Goal: Information Seeking & Learning: Learn about a topic

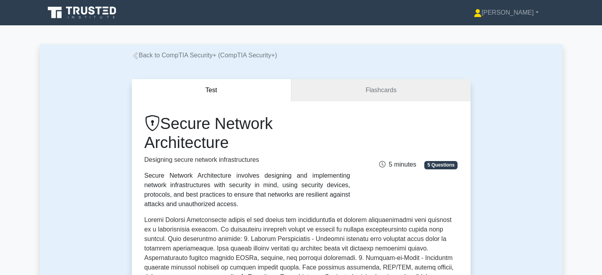
scroll to position [586, 0]
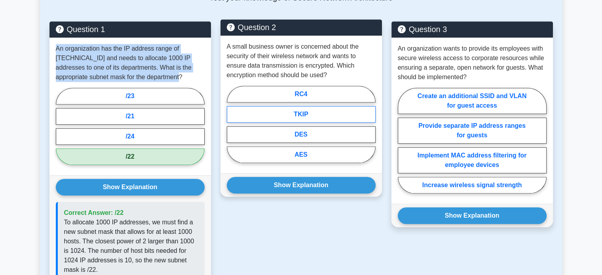
click at [285, 106] on label "TKIP" at bounding box center [301, 114] width 149 height 17
click at [232, 124] on input "TKIP" at bounding box center [229, 126] width 5 height 5
radio input "true"
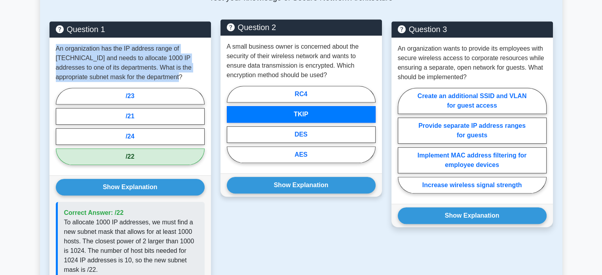
click at [326, 106] on label "TKIP" at bounding box center [301, 114] width 149 height 17
click at [232, 124] on input "TKIP" at bounding box center [229, 126] width 5 height 5
click at [309, 86] on label "RC4" at bounding box center [301, 94] width 149 height 17
click at [232, 124] on input "RC4" at bounding box center [229, 126] width 5 height 5
radio input "true"
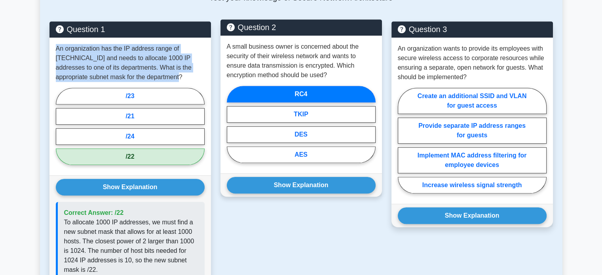
click at [309, 86] on label "RC4" at bounding box center [301, 94] width 149 height 17
click at [232, 124] on input "RC4" at bounding box center [229, 126] width 5 height 5
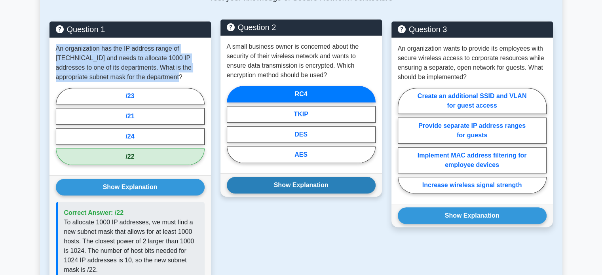
click at [302, 177] on button "Show Explanation" at bounding box center [301, 185] width 149 height 17
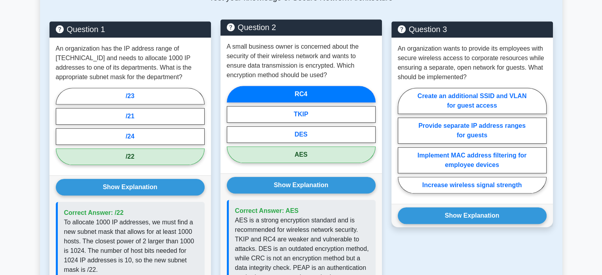
click at [329, 216] on p "AES is a strong encryption standard and is recommended for wireless network sec…" at bounding box center [302, 249] width 134 height 66
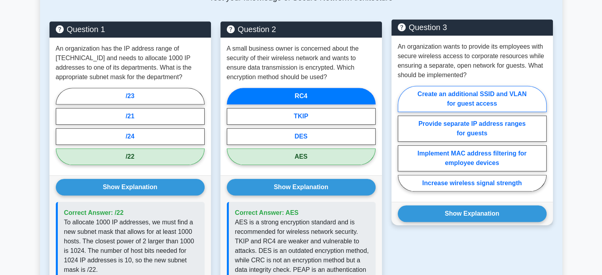
click at [450, 86] on label "Create an additional SSID and VLAN for guest access" at bounding box center [472, 99] width 149 height 26
click at [403, 139] on input "Create an additional SSID and VLAN for guest access" at bounding box center [400, 141] width 5 height 5
radio input "true"
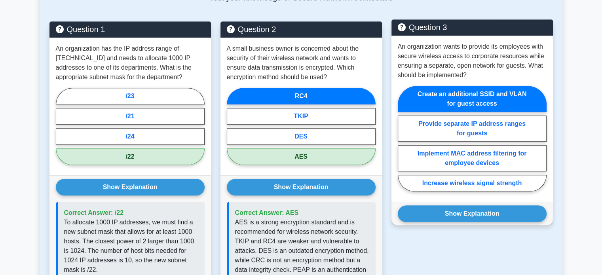
click at [438, 93] on label "Create an additional SSID and VLAN for guest access" at bounding box center [472, 99] width 149 height 26
click at [403, 139] on input "Create an additional SSID and VLAN for guest access" at bounding box center [400, 141] width 5 height 5
click at [453, 116] on label "Provide separate IP address ranges for guests" at bounding box center [472, 129] width 149 height 26
click at [403, 139] on input "Provide separate IP address ranges for guests" at bounding box center [400, 141] width 5 height 5
radio input "true"
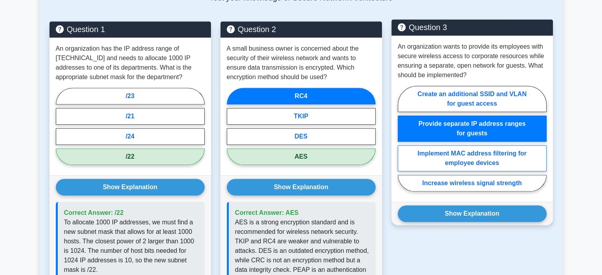
click at [446, 145] on label "Implement MAC address filtering for employee devices" at bounding box center [472, 158] width 149 height 26
click at [403, 144] on input "Implement MAC address filtering for employee devices" at bounding box center [400, 141] width 5 height 5
radio input "true"
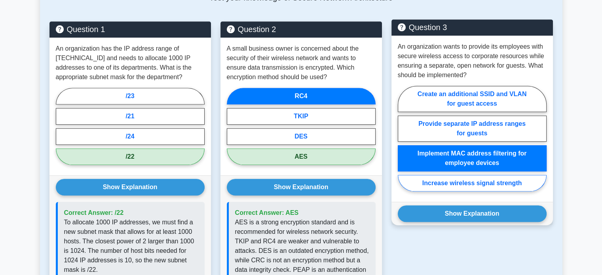
click at [446, 175] on label "Increase wireless signal strength" at bounding box center [472, 183] width 149 height 17
click at [403, 144] on input "Increase wireless signal strength" at bounding box center [400, 141] width 5 height 5
radio input "true"
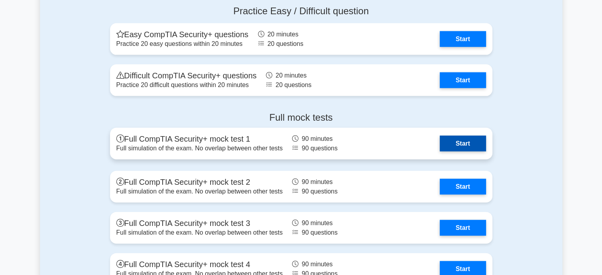
scroll to position [1779, 0]
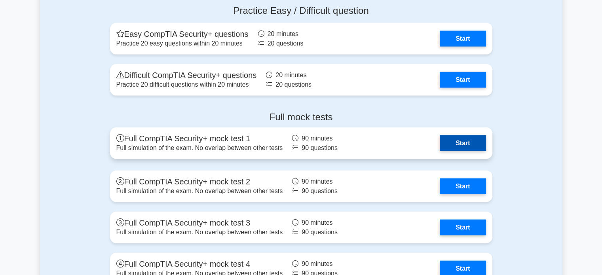
click at [460, 141] on link "Start" at bounding box center [463, 143] width 46 height 16
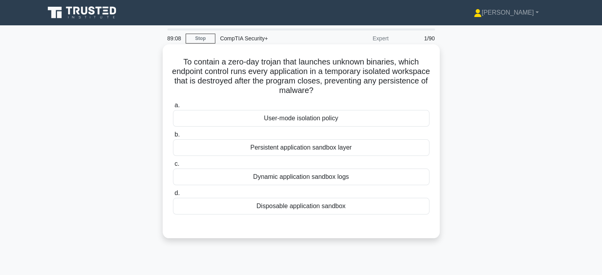
click at [232, 205] on div "Disposable application sandbox" at bounding box center [301, 206] width 256 height 17
click at [173, 196] on input "d. Disposable application sandbox" at bounding box center [173, 193] width 0 height 5
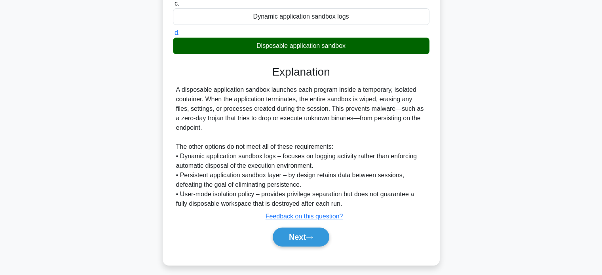
scroll to position [165, 0]
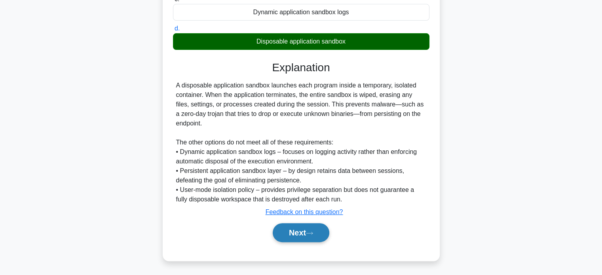
click at [292, 226] on button "Next" at bounding box center [301, 232] width 57 height 19
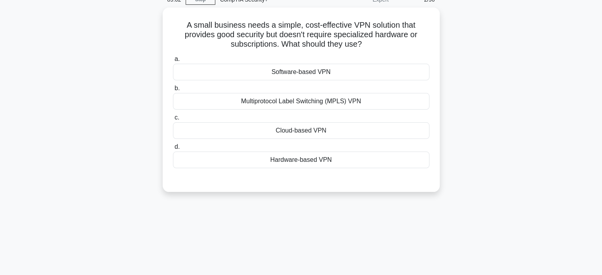
scroll to position [0, 0]
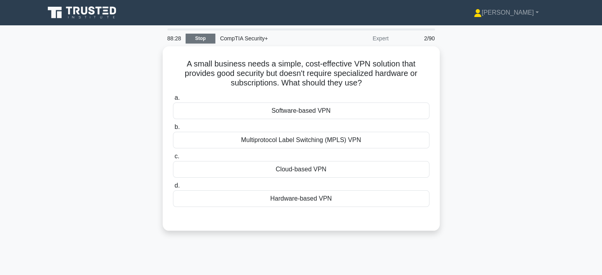
click at [200, 38] on link "Stop" at bounding box center [201, 39] width 30 height 10
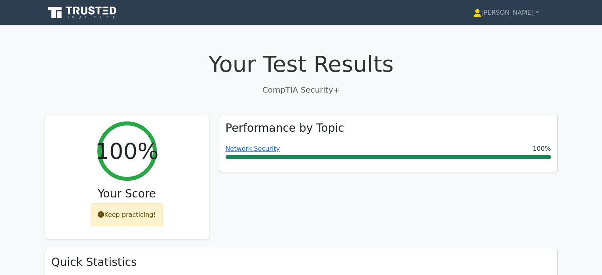
click at [315, 204] on div "Performance by Topic Network Security 100%" at bounding box center [388, 182] width 348 height 135
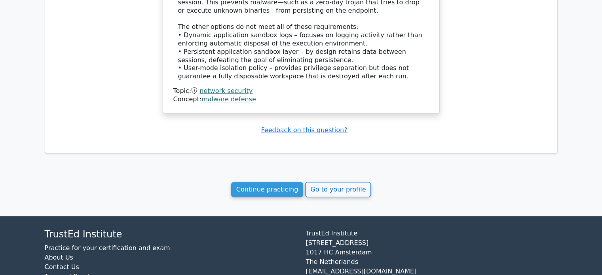
scroll to position [646, 0]
click at [245, 192] on link "Continue practicing" at bounding box center [267, 189] width 72 height 15
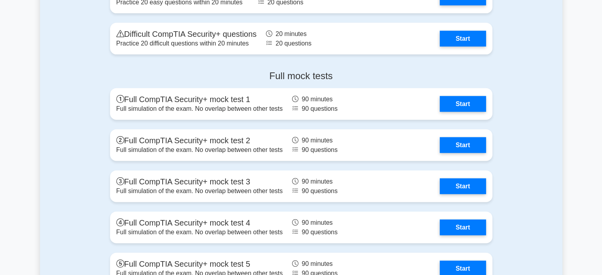
scroll to position [1820, 0]
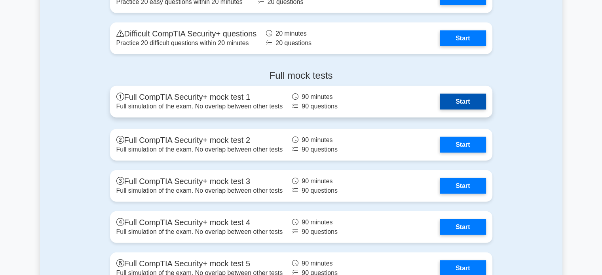
click at [455, 99] on link "Start" at bounding box center [463, 102] width 46 height 16
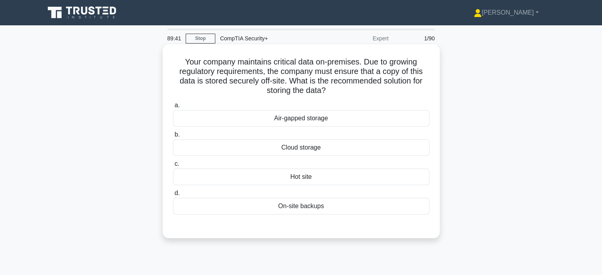
click at [302, 173] on div "Hot site" at bounding box center [301, 177] width 256 height 17
click at [173, 167] on input "c. Hot site" at bounding box center [173, 163] width 0 height 5
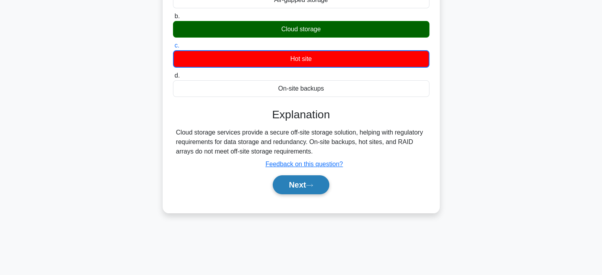
scroll to position [119, 0]
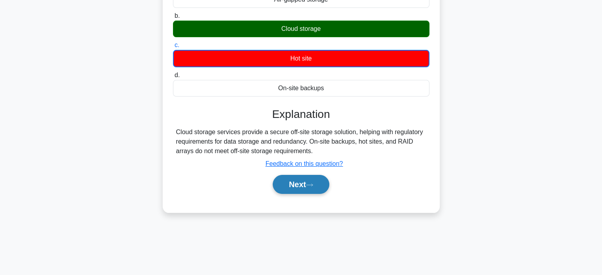
click at [311, 183] on icon at bounding box center [309, 185] width 7 height 4
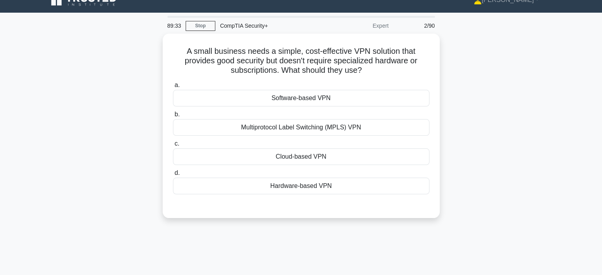
scroll to position [0, 0]
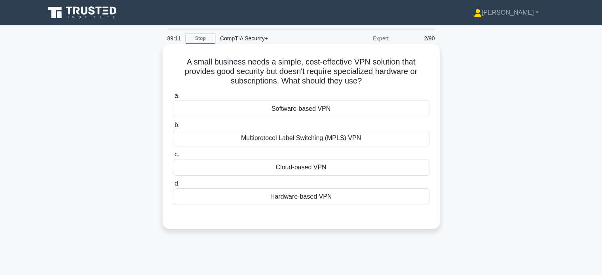
click at [326, 165] on div "Cloud-based VPN" at bounding box center [301, 167] width 256 height 17
click at [173, 157] on input "c. Cloud-based VPN" at bounding box center [173, 154] width 0 height 5
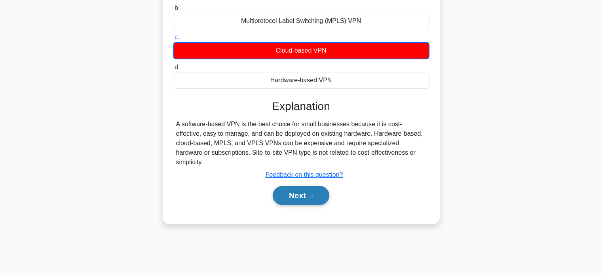
click at [306, 192] on button "Next" at bounding box center [301, 195] width 57 height 19
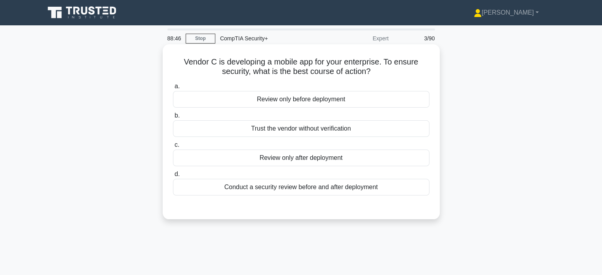
click at [241, 186] on div "Conduct a security review before and after deployment" at bounding box center [301, 187] width 256 height 17
click at [173, 177] on input "d. Conduct a security review before and after deployment" at bounding box center [173, 174] width 0 height 5
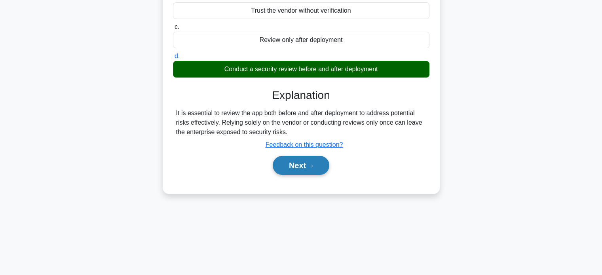
scroll to position [118, 0]
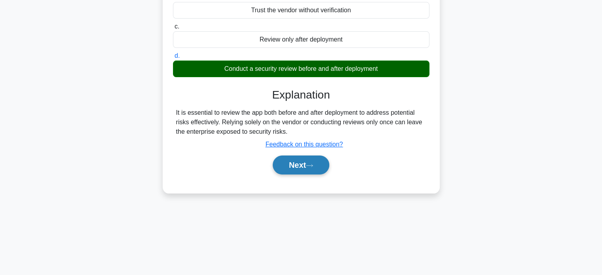
click at [301, 163] on button "Next" at bounding box center [301, 165] width 57 height 19
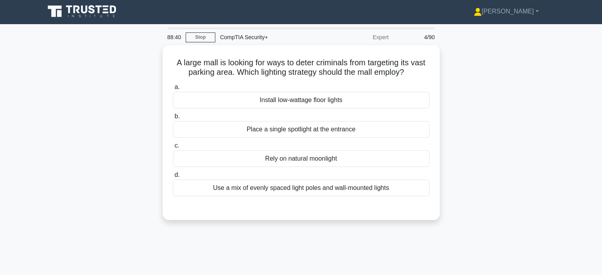
scroll to position [0, 0]
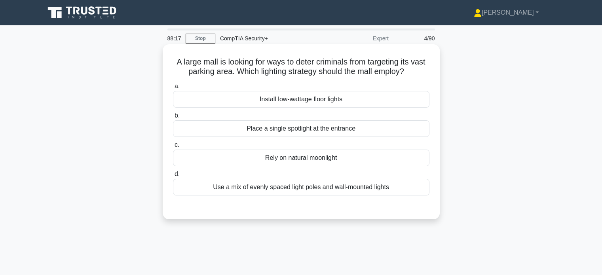
click at [298, 192] on div "Use a mix of evenly spaced light poles and wall-mounted lights" at bounding box center [301, 187] width 256 height 17
click at [173, 177] on input "d. Use a mix of evenly spaced light poles and wall-mounted lights" at bounding box center [173, 174] width 0 height 5
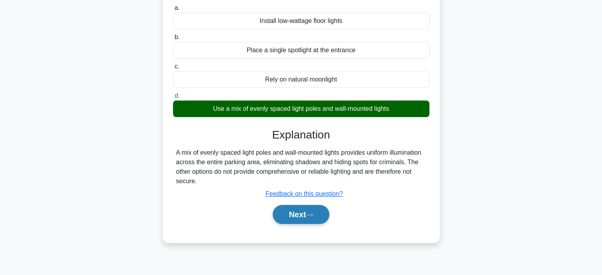
scroll to position [79, 0]
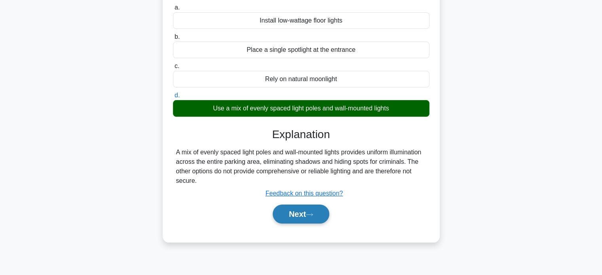
click at [295, 217] on button "Next" at bounding box center [301, 214] width 57 height 19
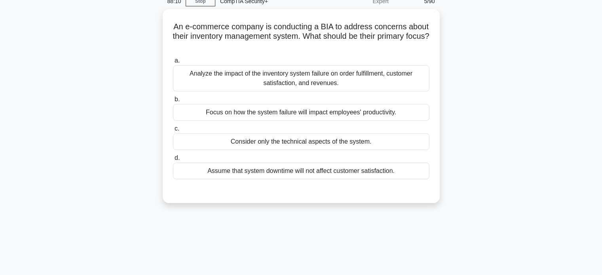
scroll to position [0, 0]
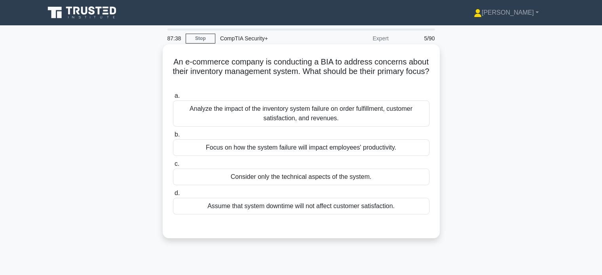
click at [250, 110] on div "Analyze the impact of the inventory system failure on order fulfillment, custom…" at bounding box center [301, 114] width 256 height 26
click at [173, 99] on input "a. Analyze the impact of the inventory system failure on order fulfillment, cus…" at bounding box center [173, 95] width 0 height 5
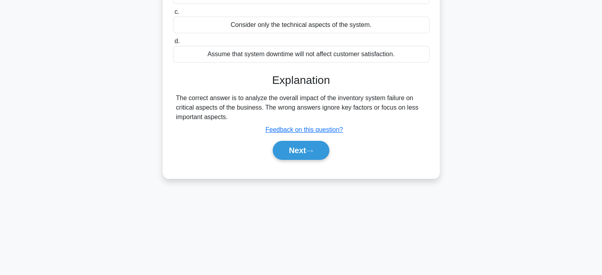
scroll to position [152, 0]
click at [292, 137] on div "Next" at bounding box center [301, 149] width 256 height 25
click at [288, 153] on button "Next" at bounding box center [301, 150] width 57 height 19
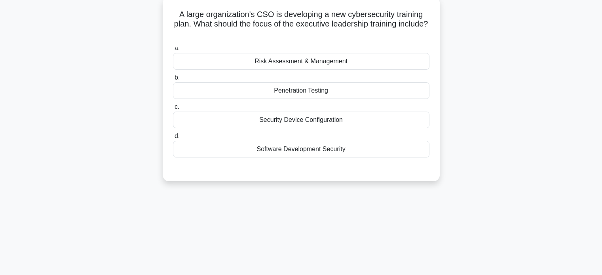
scroll to position [0, 0]
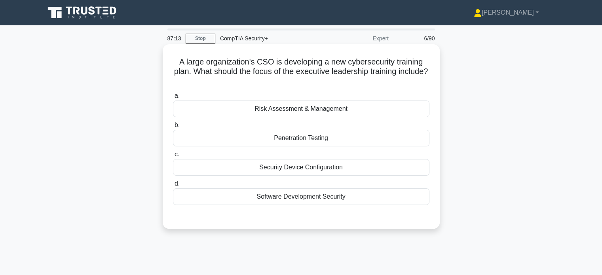
click at [243, 106] on div "Risk Assessment & Management" at bounding box center [301, 109] width 256 height 17
click at [173, 99] on input "a. Risk Assessment & Management" at bounding box center [173, 95] width 0 height 5
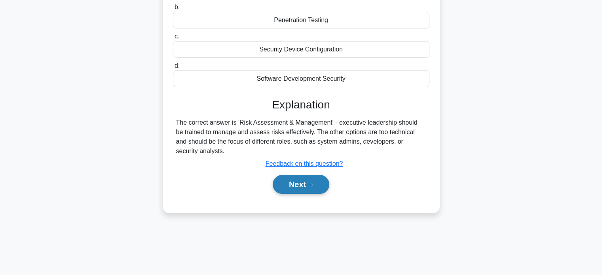
scroll to position [118, 0]
click at [278, 188] on button "Next" at bounding box center [301, 184] width 57 height 19
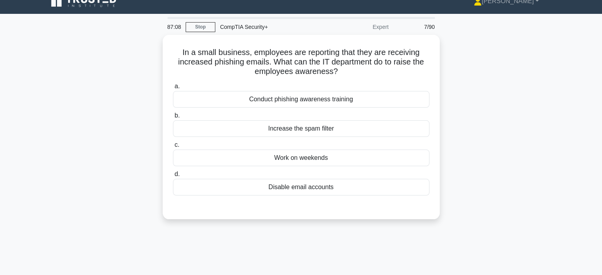
scroll to position [0, 0]
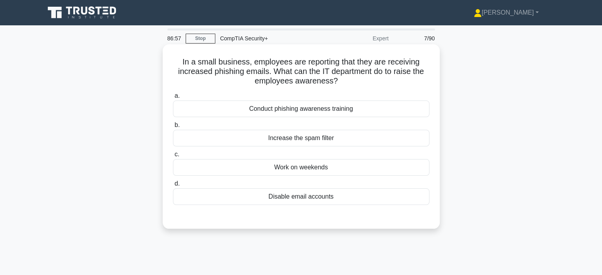
click at [255, 111] on div "Conduct phishing awareness training" at bounding box center [301, 109] width 256 height 17
click at [173, 99] on input "a. Conduct phishing awareness training" at bounding box center [173, 95] width 0 height 5
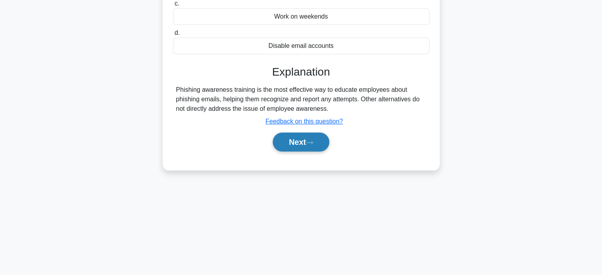
scroll to position [152, 0]
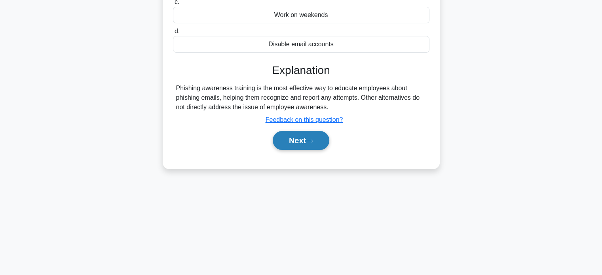
click at [308, 137] on button "Next" at bounding box center [301, 140] width 57 height 19
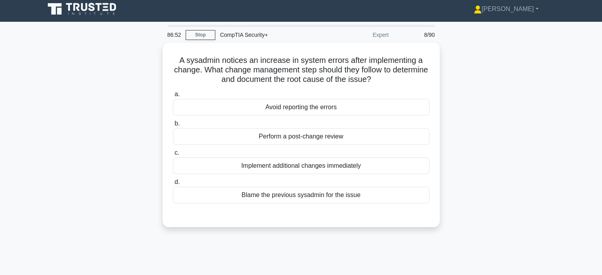
scroll to position [0, 0]
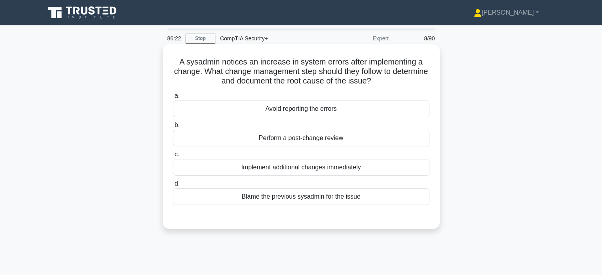
click at [210, 142] on div "Perform a post-change review" at bounding box center [301, 138] width 256 height 17
click at [173, 128] on input "b. Perform a post-change review" at bounding box center [173, 125] width 0 height 5
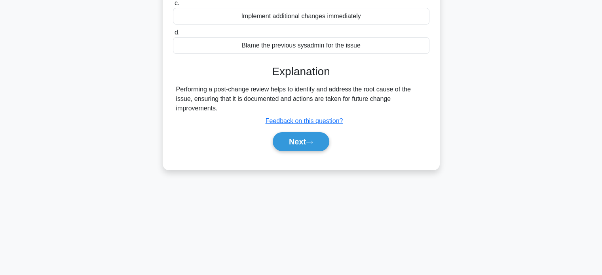
scroll to position [152, 0]
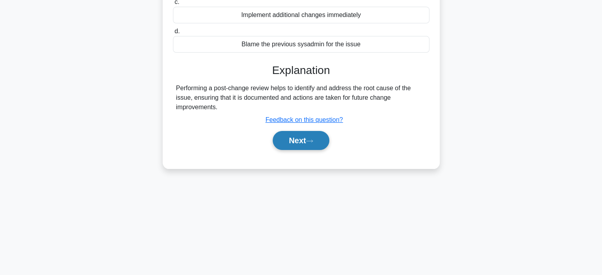
click at [305, 144] on button "Next" at bounding box center [301, 140] width 57 height 19
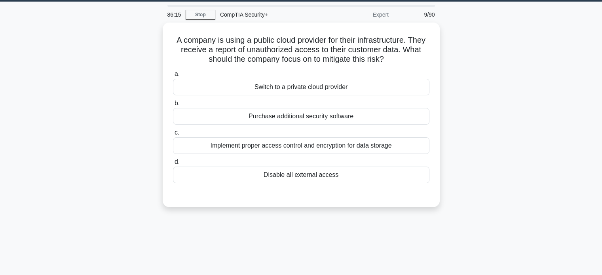
scroll to position [0, 0]
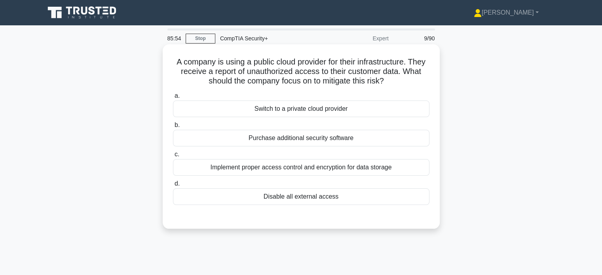
click at [213, 171] on div "Implement proper access control and encryption for data storage" at bounding box center [301, 167] width 256 height 17
click at [173, 157] on input "c. Implement proper access control and encryption for data storage" at bounding box center [173, 154] width 0 height 5
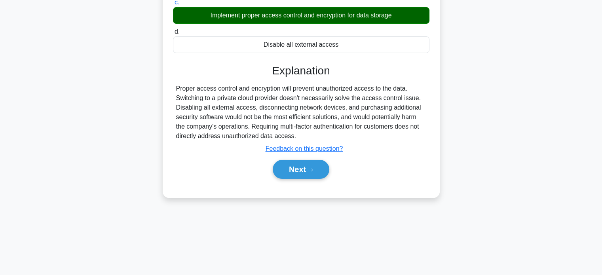
scroll to position [152, 0]
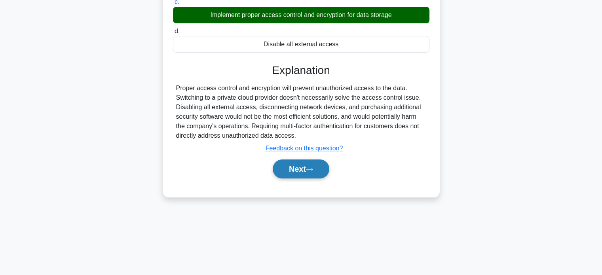
click at [320, 169] on button "Next" at bounding box center [301, 169] width 57 height 19
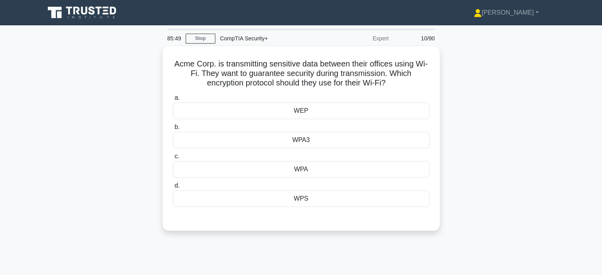
scroll to position [0, 0]
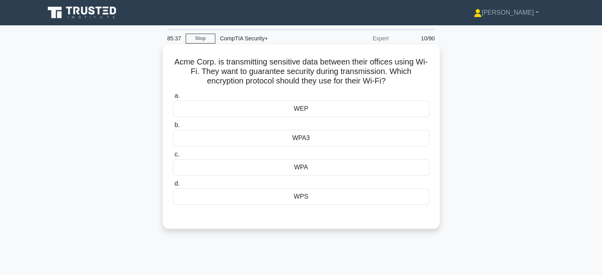
click at [216, 141] on div "WPA3" at bounding box center [301, 138] width 256 height 17
click at [173, 128] on input "b. WPA3" at bounding box center [173, 125] width 0 height 5
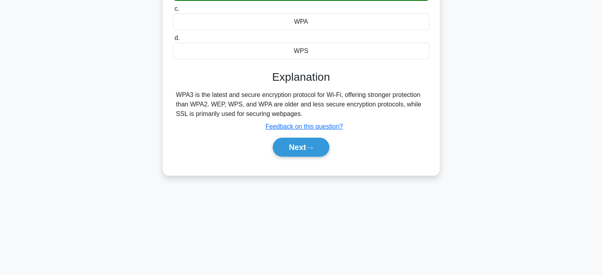
scroll to position [152, 0]
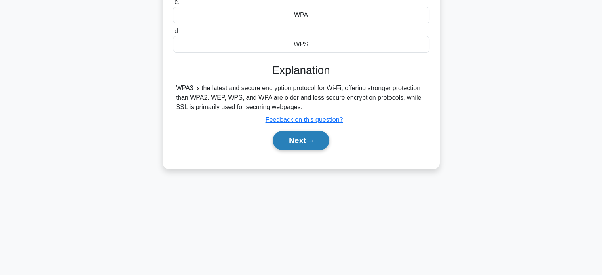
click at [301, 138] on button "Next" at bounding box center [301, 140] width 57 height 19
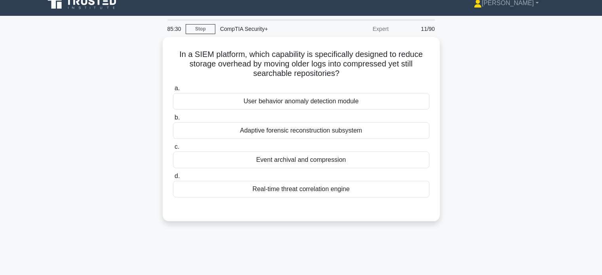
scroll to position [0, 0]
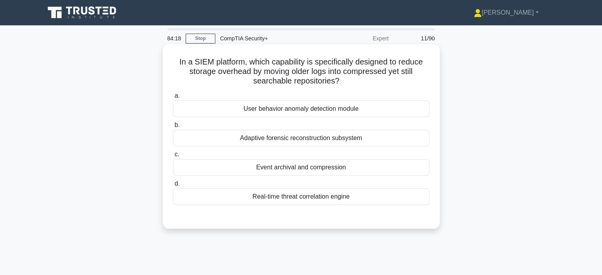
click at [207, 163] on div "Event archival and compression" at bounding box center [301, 167] width 256 height 17
click at [173, 157] on input "c. Event archival and compression" at bounding box center [173, 154] width 0 height 5
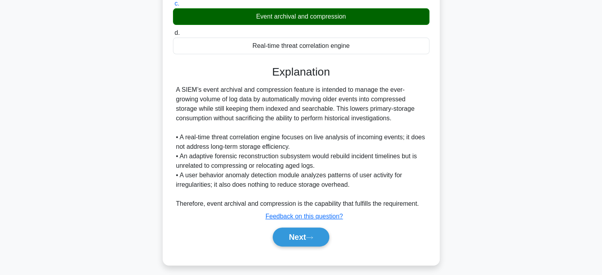
scroll to position [155, 0]
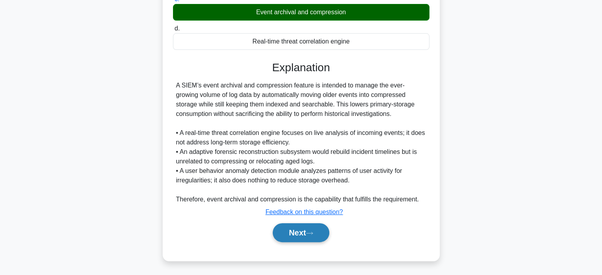
click at [311, 232] on icon at bounding box center [309, 233] width 7 height 4
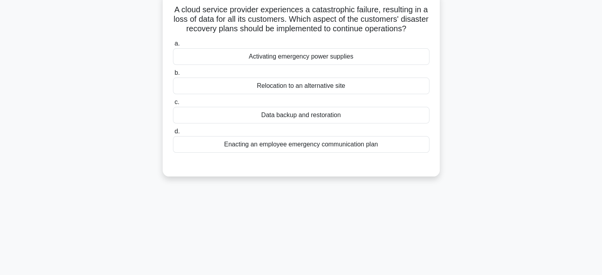
scroll to position [0, 0]
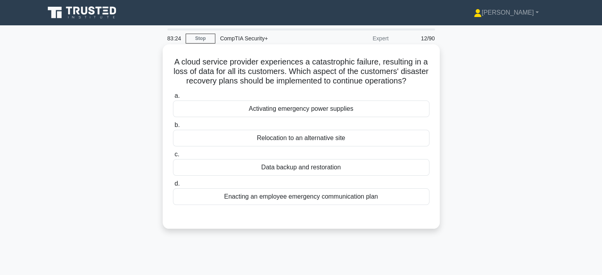
click at [222, 176] on div "Data backup and restoration" at bounding box center [301, 167] width 256 height 17
click at [173, 157] on input "c. Data backup and restoration" at bounding box center [173, 154] width 0 height 5
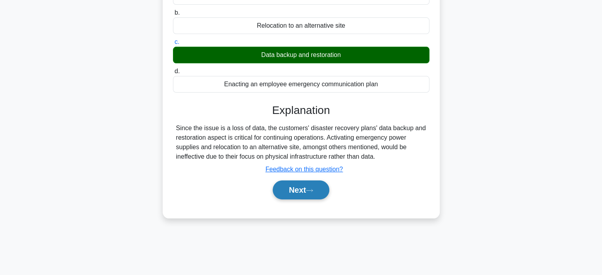
click at [284, 196] on button "Next" at bounding box center [301, 189] width 57 height 19
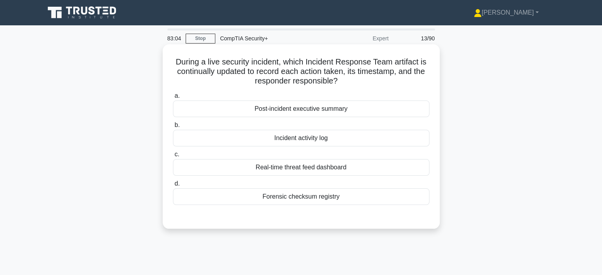
click at [250, 136] on div "Incident activity log" at bounding box center [301, 138] width 256 height 17
click at [173, 128] on input "b. Incident activity log" at bounding box center [173, 125] width 0 height 5
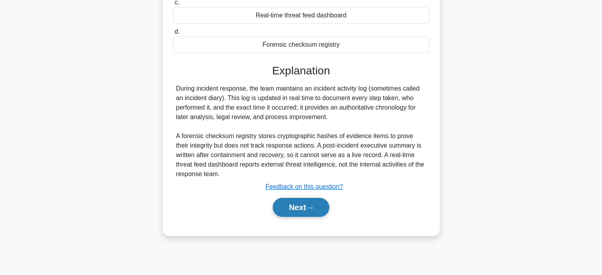
scroll to position [152, 0]
click at [292, 201] on button "Next" at bounding box center [301, 207] width 57 height 19
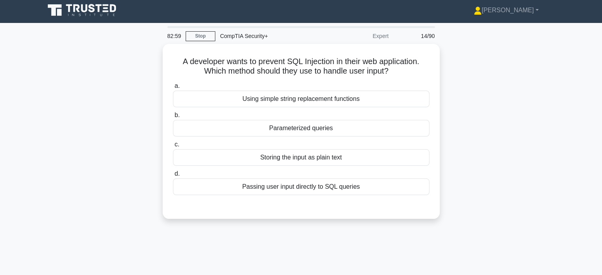
scroll to position [0, 0]
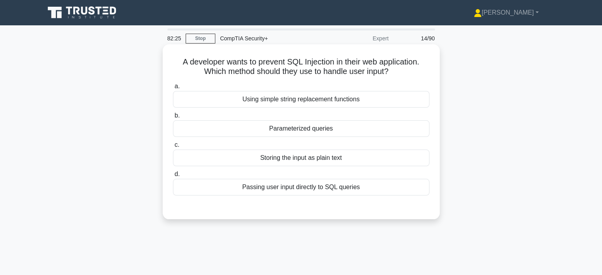
click at [218, 98] on div "Using simple string replacement functions" at bounding box center [301, 99] width 256 height 17
click at [173, 89] on input "a. Using simple string replacement functions" at bounding box center [173, 86] width 0 height 5
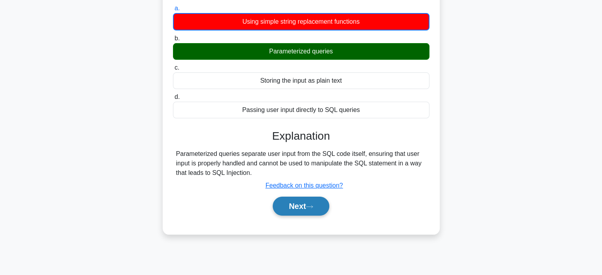
scroll to position [78, 0]
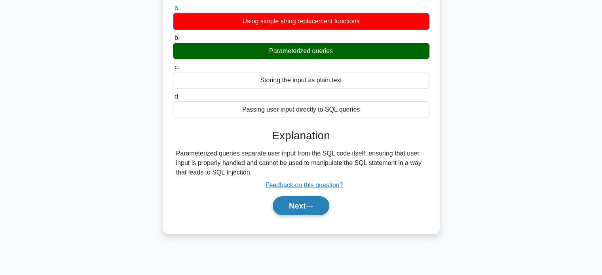
click at [289, 206] on button "Next" at bounding box center [301, 205] width 57 height 19
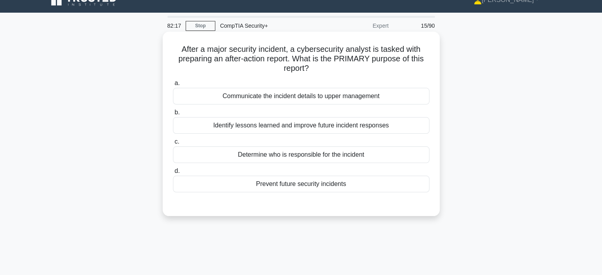
scroll to position [0, 0]
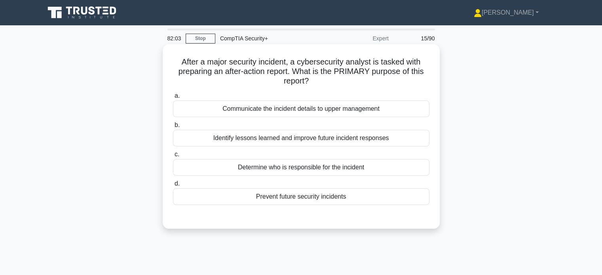
click at [232, 142] on div "Identify lessons learned and improve future incident responses" at bounding box center [301, 138] width 256 height 17
click at [173, 128] on input "b. Identify lessons learned and improve future incident responses" at bounding box center [173, 125] width 0 height 5
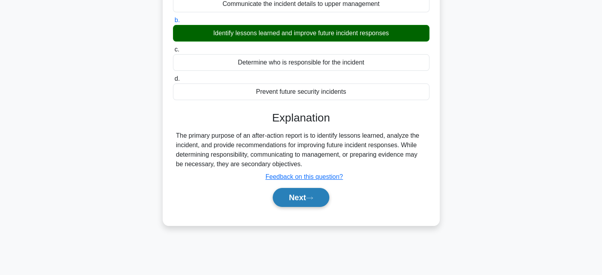
click at [310, 205] on div "Next" at bounding box center [301, 197] width 260 height 19
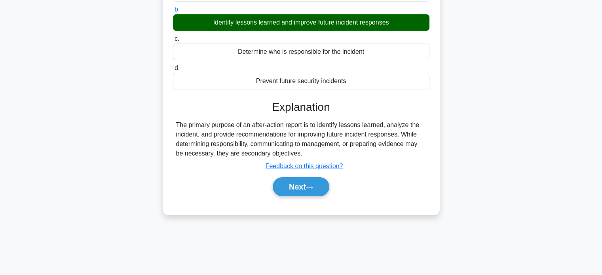
scroll to position [118, 0]
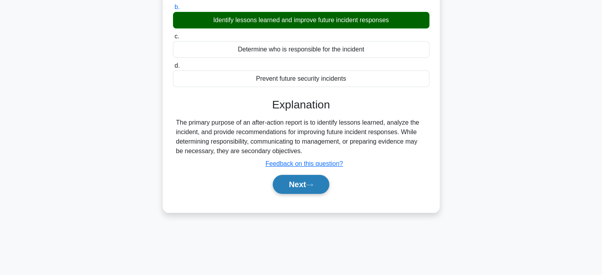
click at [305, 186] on button "Next" at bounding box center [301, 184] width 57 height 19
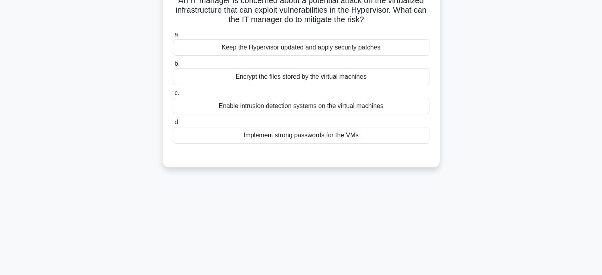
scroll to position [0, 0]
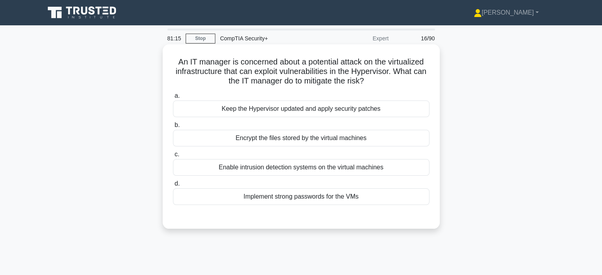
click at [251, 108] on div "Keep the Hypervisor updated and apply security patches" at bounding box center [301, 109] width 256 height 17
click at [173, 99] on input "a. Keep the Hypervisor updated and apply security patches" at bounding box center [173, 95] width 0 height 5
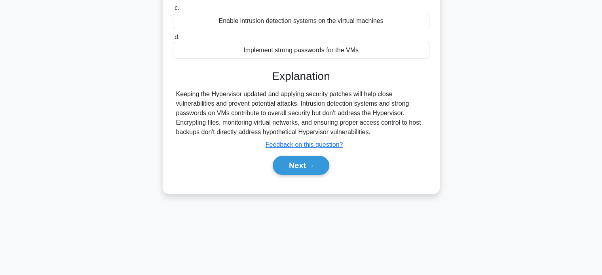
scroll to position [152, 0]
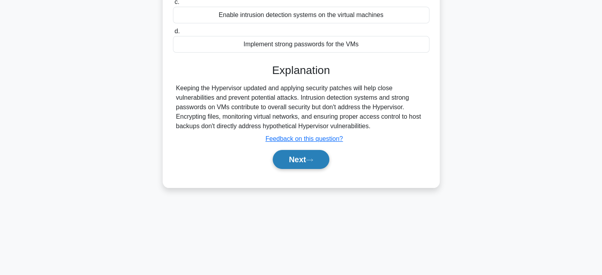
click at [296, 157] on button "Next" at bounding box center [301, 159] width 57 height 19
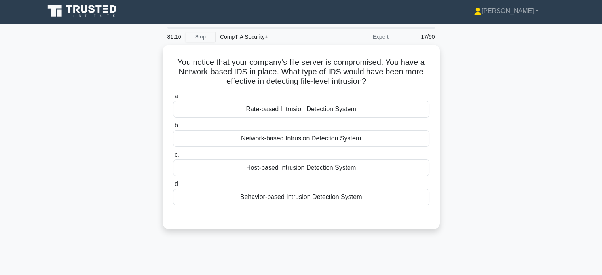
scroll to position [0, 0]
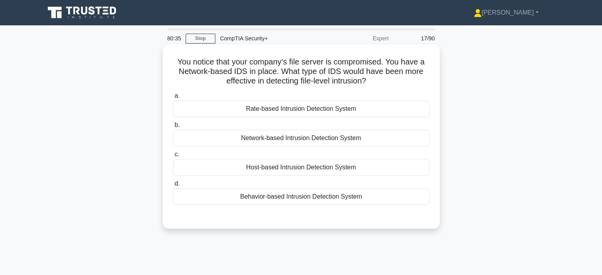
click at [231, 167] on div "Host-based Intrusion Detection System" at bounding box center [301, 167] width 256 height 17
click at [173, 157] on input "c. Host-based Intrusion Detection System" at bounding box center [173, 154] width 0 height 5
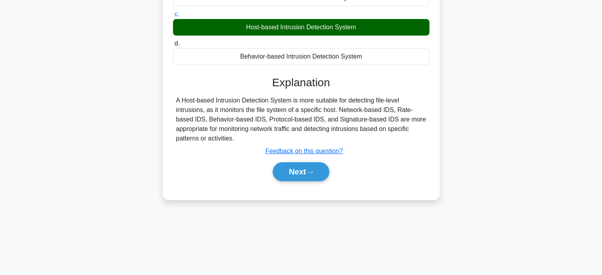
scroll to position [152, 0]
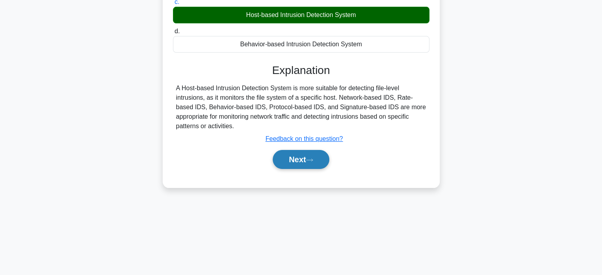
click at [298, 159] on button "Next" at bounding box center [301, 159] width 57 height 19
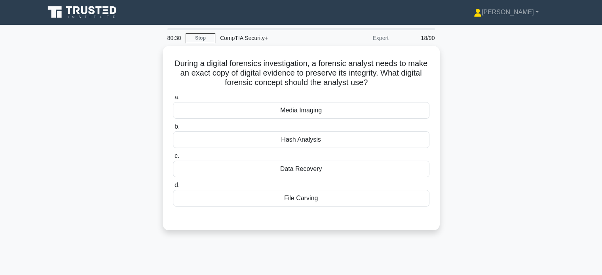
scroll to position [0, 0]
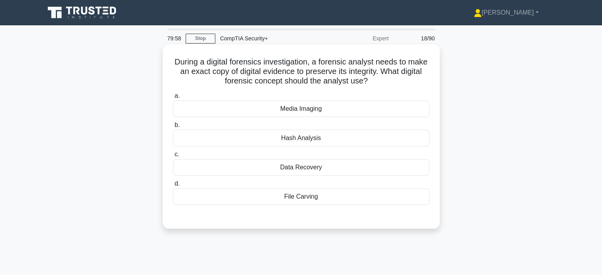
click at [256, 111] on div "Media Imaging" at bounding box center [301, 109] width 256 height 17
click at [173, 99] on input "a. Media Imaging" at bounding box center [173, 95] width 0 height 5
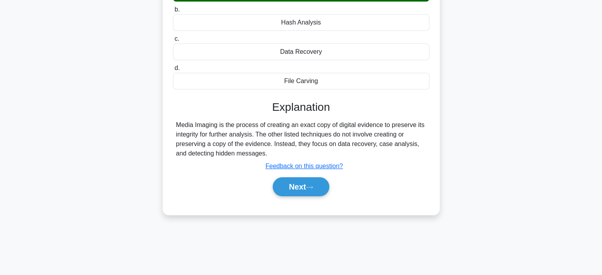
scroll to position [118, 0]
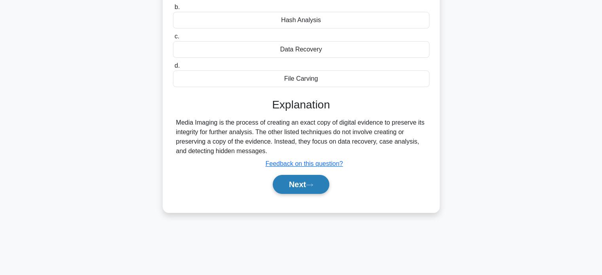
click at [296, 186] on button "Next" at bounding box center [301, 184] width 57 height 19
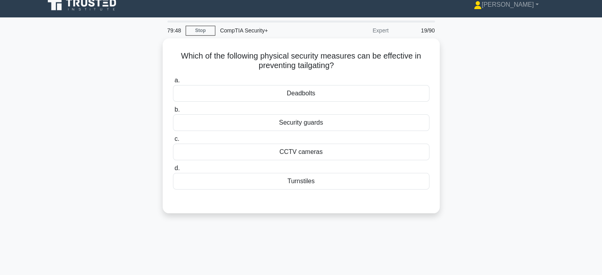
scroll to position [0, 0]
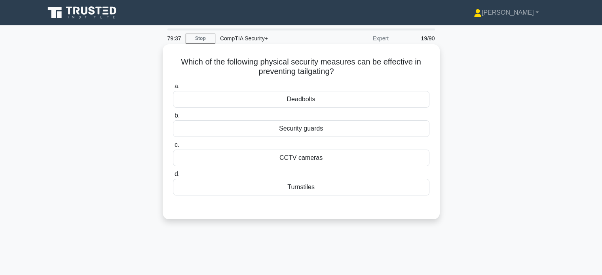
click at [298, 189] on div "Turnstiles" at bounding box center [301, 187] width 256 height 17
click at [173, 177] on input "d. Turnstiles" at bounding box center [173, 174] width 0 height 5
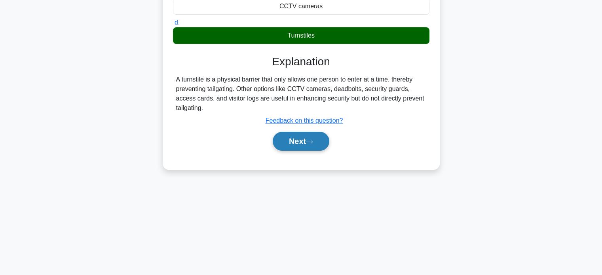
scroll to position [152, 0]
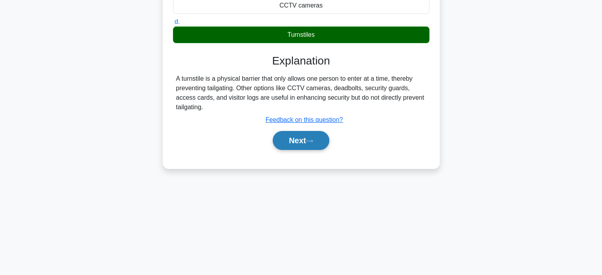
click at [294, 135] on button "Next" at bounding box center [301, 140] width 57 height 19
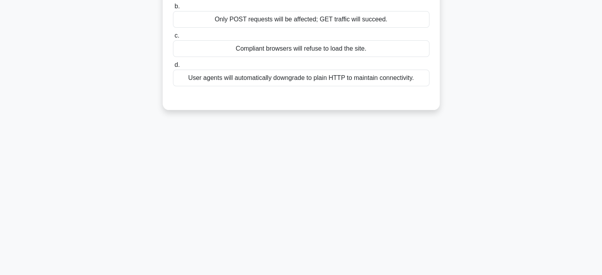
scroll to position [0, 0]
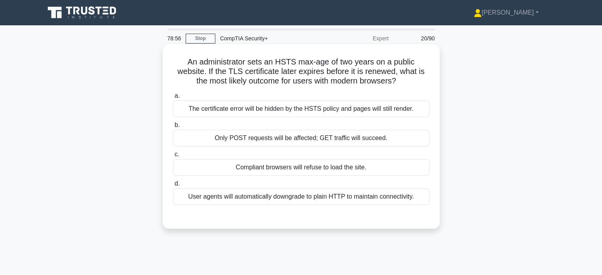
click at [211, 196] on div "User agents will automatically downgrade to plain HTTP to maintain connectivity." at bounding box center [301, 196] width 256 height 17
click at [173, 186] on input "d. User agents will automatically downgrade to plain HTTP to maintain connectiv…" at bounding box center [173, 183] width 0 height 5
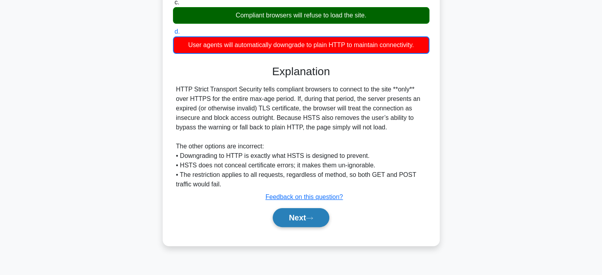
scroll to position [152, 0]
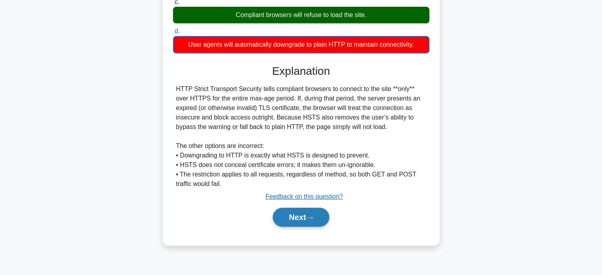
click at [290, 218] on button "Next" at bounding box center [301, 217] width 57 height 19
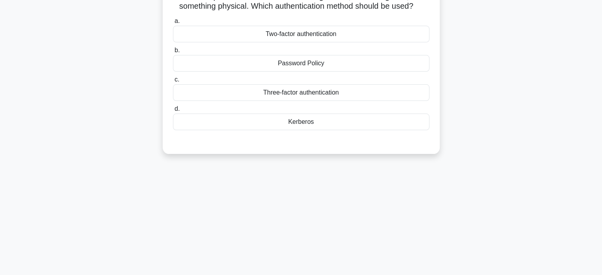
scroll to position [0, 0]
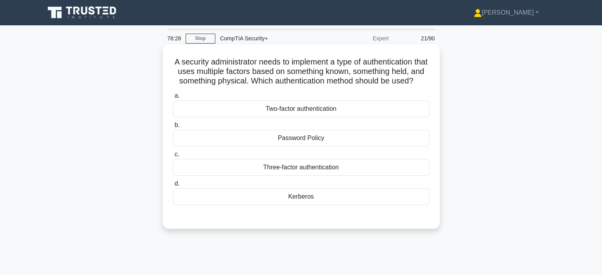
click at [230, 176] on div "Three-factor authentication" at bounding box center [301, 167] width 256 height 17
click at [173, 157] on input "c. Three-factor authentication" at bounding box center [173, 154] width 0 height 5
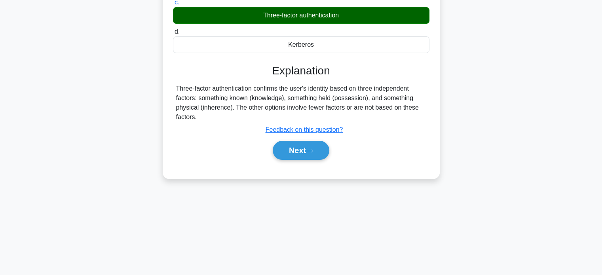
scroll to position [152, 0]
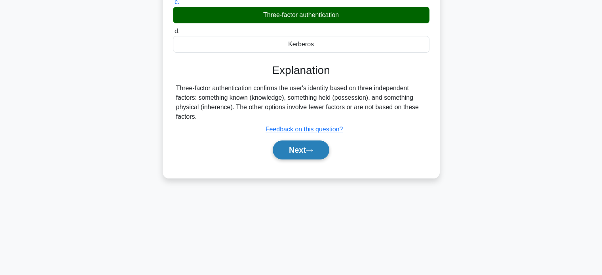
click at [302, 153] on button "Next" at bounding box center [301, 150] width 57 height 19
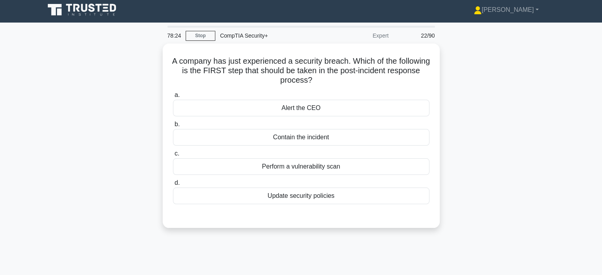
scroll to position [0, 0]
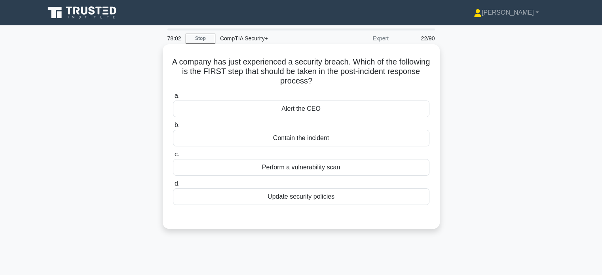
click at [277, 167] on div "Perform a vulnerability scan" at bounding box center [301, 167] width 256 height 17
click at [173, 157] on input "c. Perform a vulnerability scan" at bounding box center [173, 154] width 0 height 5
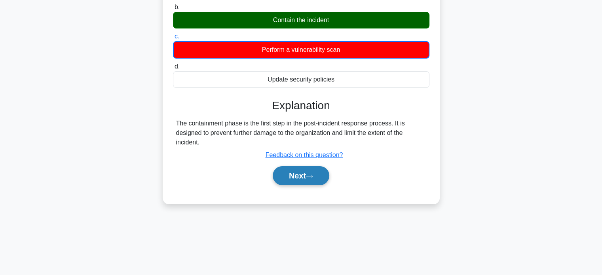
scroll to position [118, 0]
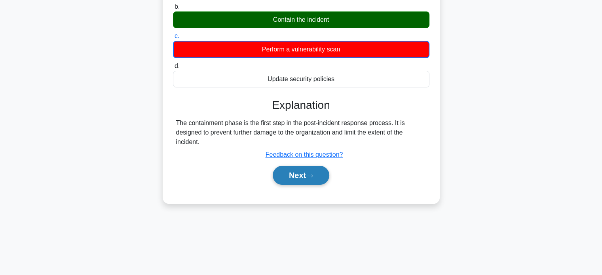
click at [302, 174] on button "Next" at bounding box center [301, 175] width 57 height 19
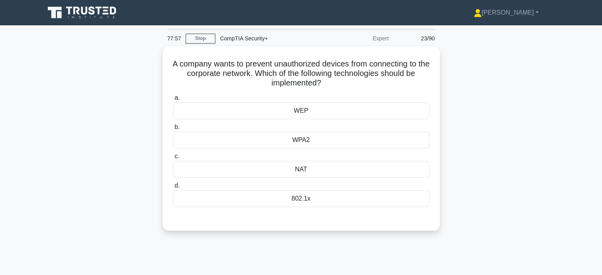
scroll to position [0, 0]
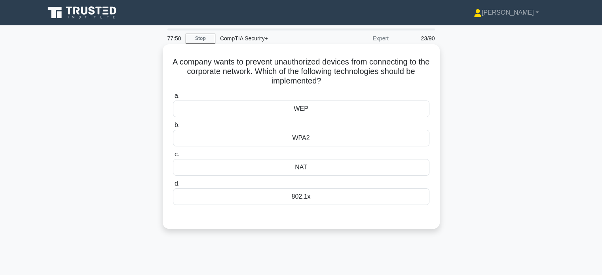
click at [313, 199] on div "802.1x" at bounding box center [301, 196] width 256 height 17
click at [173, 186] on input "d. 802.1x" at bounding box center [173, 183] width 0 height 5
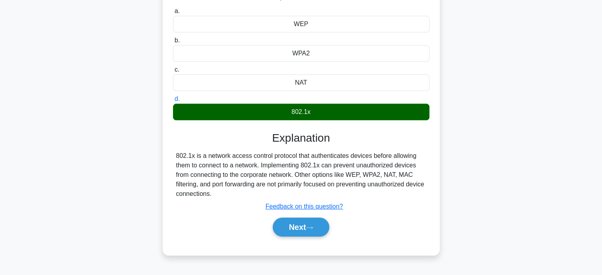
scroll to position [152, 0]
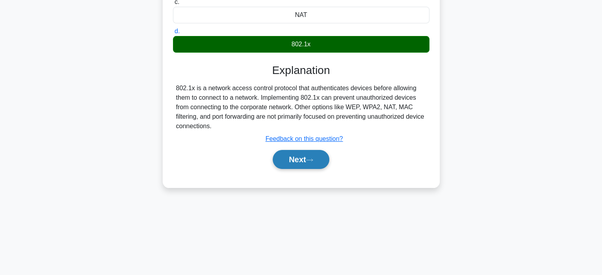
click at [309, 161] on button "Next" at bounding box center [301, 159] width 57 height 19
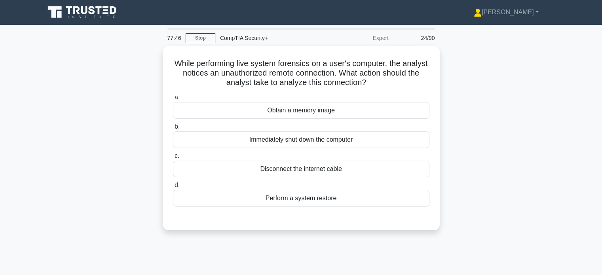
scroll to position [0, 0]
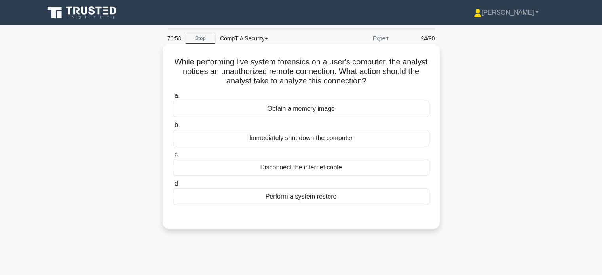
click at [268, 168] on div "Disconnect the internet cable" at bounding box center [301, 167] width 256 height 17
click at [173, 157] on input "c. Disconnect the internet cable" at bounding box center [173, 154] width 0 height 5
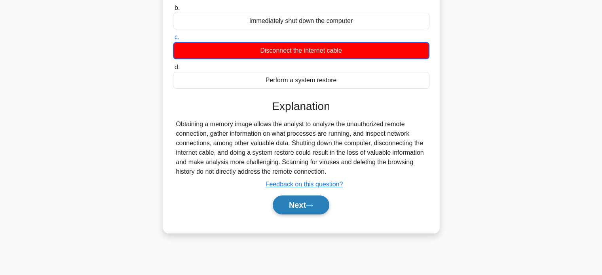
click at [299, 206] on button "Next" at bounding box center [301, 205] width 57 height 19
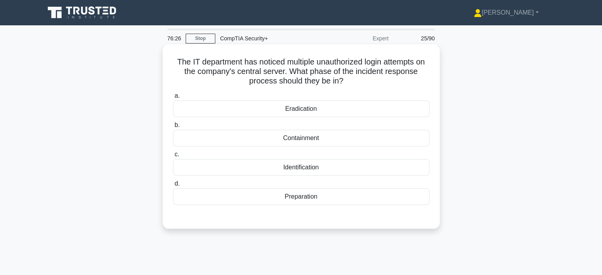
click at [318, 166] on div "Identification" at bounding box center [301, 167] width 256 height 17
click at [173, 157] on input "c. Identification" at bounding box center [173, 154] width 0 height 5
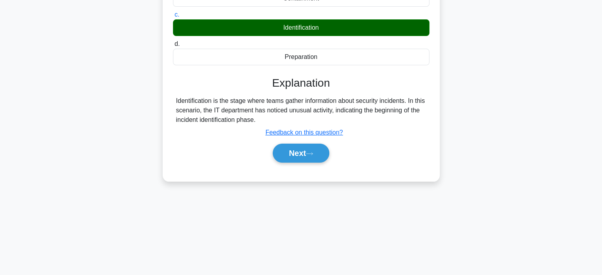
scroll to position [152, 0]
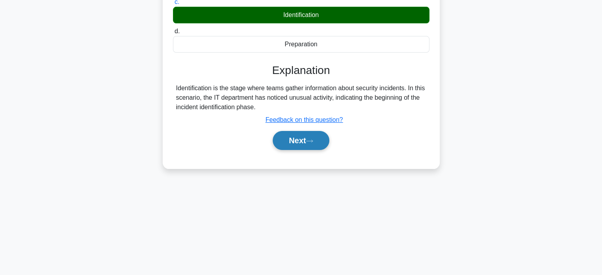
click at [292, 139] on button "Next" at bounding box center [301, 140] width 57 height 19
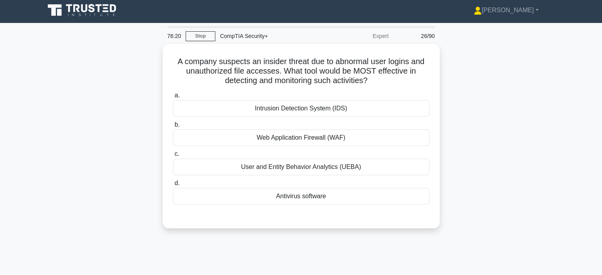
scroll to position [0, 0]
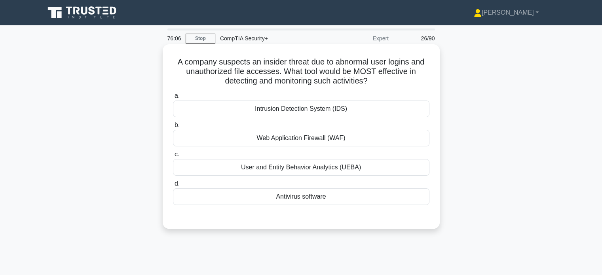
click at [284, 169] on div "User and Entity Behavior Analytics (UEBA)" at bounding box center [301, 167] width 256 height 17
click at [173, 157] on input "c. User and Entity Behavior Analytics (UEBA)" at bounding box center [173, 154] width 0 height 5
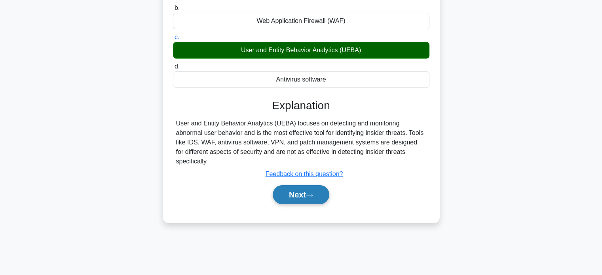
click at [292, 185] on button "Next" at bounding box center [301, 194] width 57 height 19
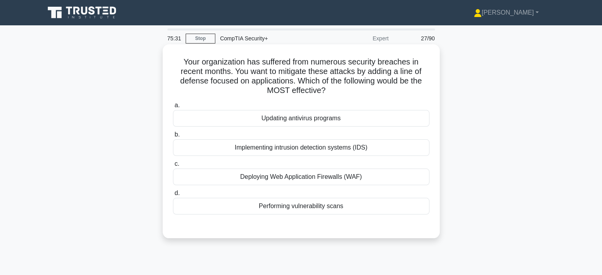
click at [261, 184] on div "Deploying Web Application Firewalls (WAF)" at bounding box center [301, 177] width 256 height 17
click at [173, 167] on input "c. Deploying Web Application Firewalls (WAF)" at bounding box center [173, 163] width 0 height 5
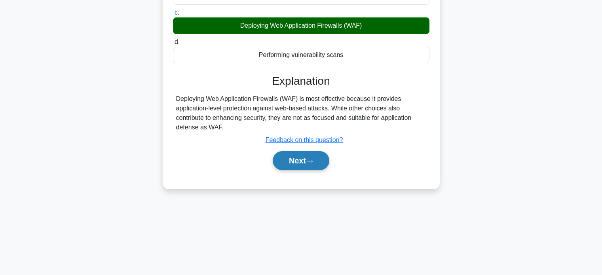
scroll to position [152, 0]
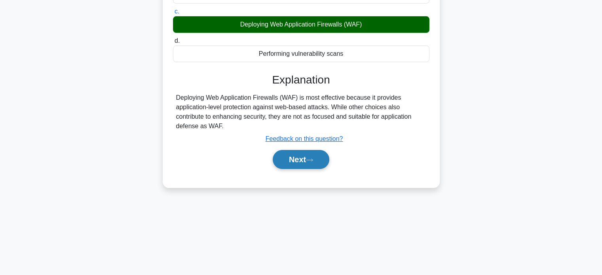
click at [295, 155] on button "Next" at bounding box center [301, 159] width 57 height 19
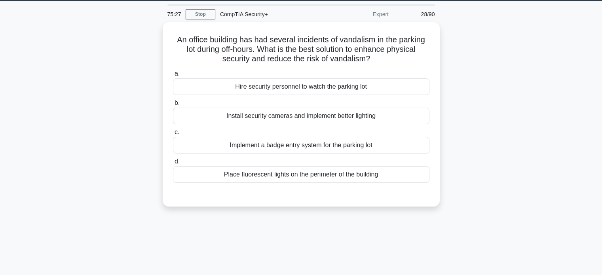
scroll to position [0, 0]
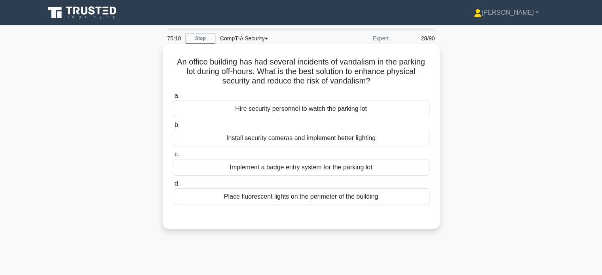
click at [198, 140] on div "Install security cameras and implement better lighting" at bounding box center [301, 138] width 256 height 17
click at [173, 128] on input "b. Install security cameras and implement better lighting" at bounding box center [173, 125] width 0 height 5
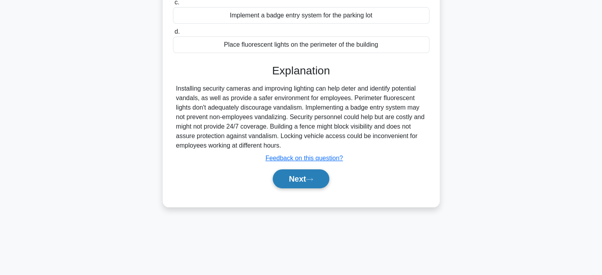
scroll to position [152, 0]
click at [314, 170] on button "Next" at bounding box center [301, 178] width 57 height 19
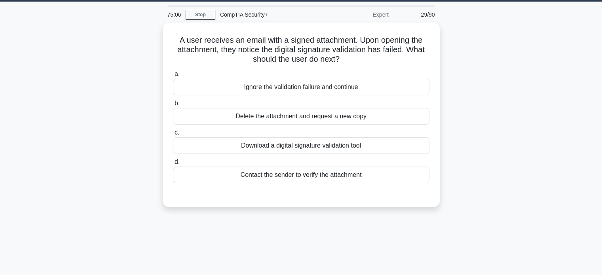
scroll to position [0, 0]
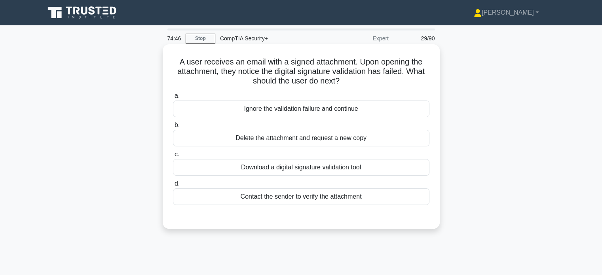
click at [254, 165] on div "Download a digital signature validation tool" at bounding box center [301, 167] width 256 height 17
click at [173, 157] on input "c. Download a digital signature validation tool" at bounding box center [173, 154] width 0 height 5
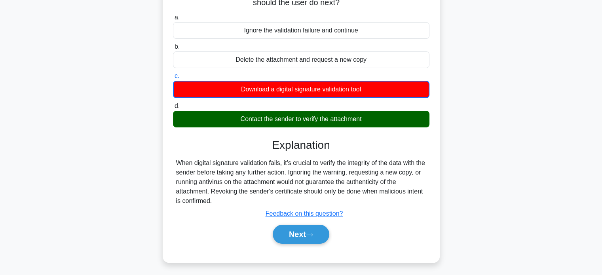
scroll to position [79, 0]
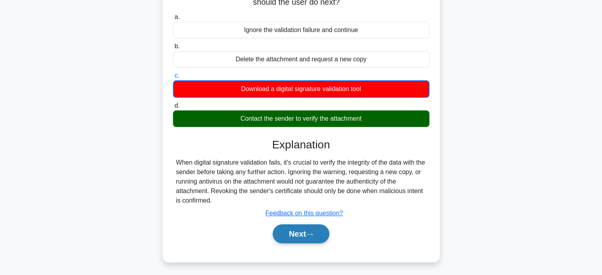
click at [294, 234] on button "Next" at bounding box center [301, 233] width 57 height 19
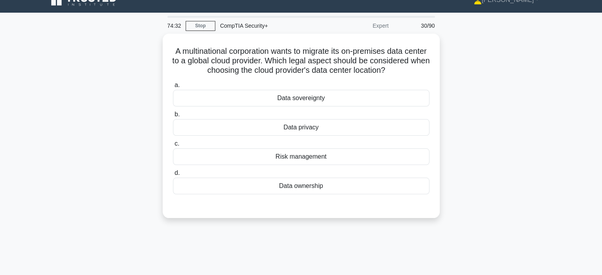
scroll to position [0, 0]
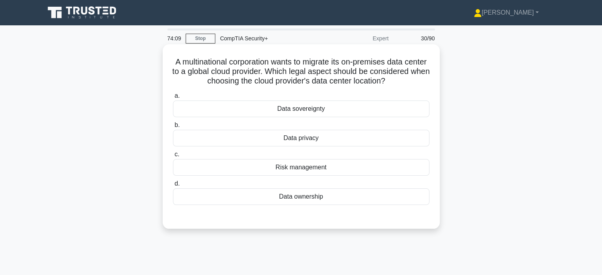
drag, startPoint x: 273, startPoint y: 114, endPoint x: 260, endPoint y: 113, distance: 13.1
click at [273, 114] on div "Data sovereignty" at bounding box center [301, 109] width 256 height 17
click at [173, 99] on input "a. Data sovereignty" at bounding box center [173, 95] width 0 height 5
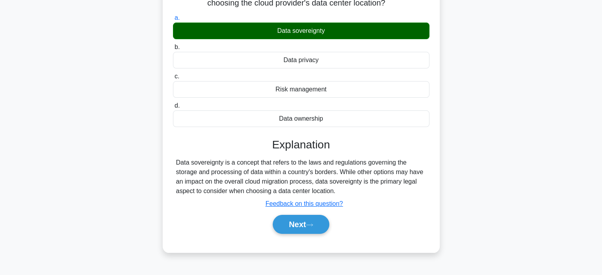
scroll to position [78, 0]
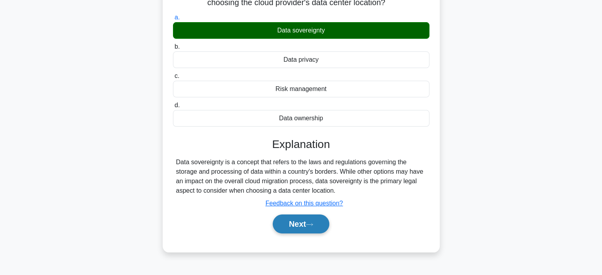
click at [291, 234] on button "Next" at bounding box center [301, 224] width 57 height 19
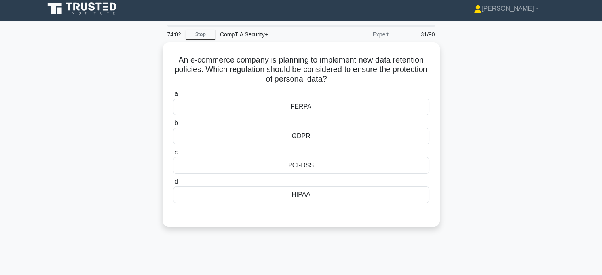
scroll to position [0, 0]
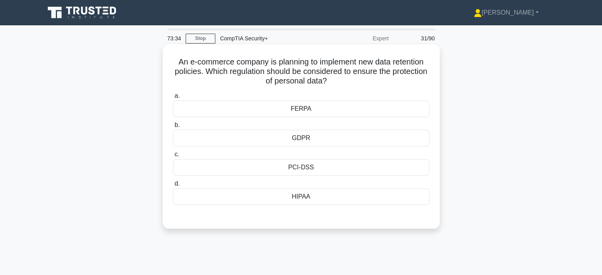
click at [321, 166] on div "PCI-DSS" at bounding box center [301, 167] width 256 height 17
click at [173, 157] on input "c. PCI-DSS" at bounding box center [173, 154] width 0 height 5
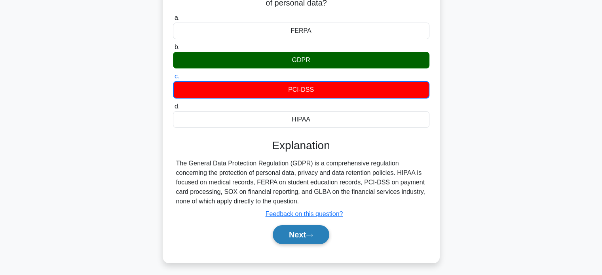
scroll to position [78, 0]
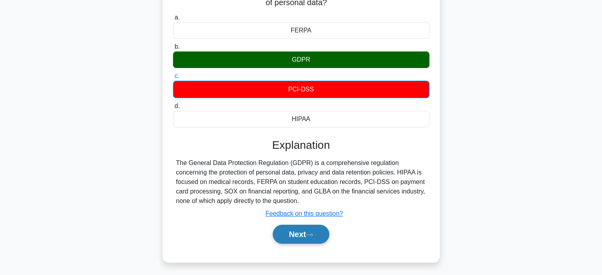
click at [299, 239] on button "Next" at bounding box center [301, 234] width 57 height 19
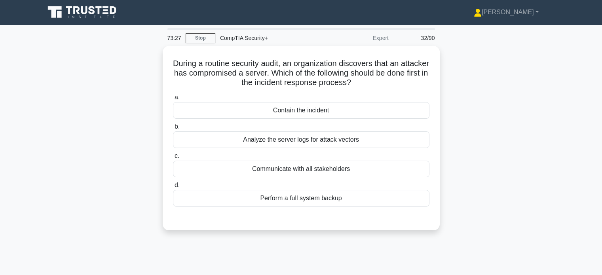
scroll to position [0, 0]
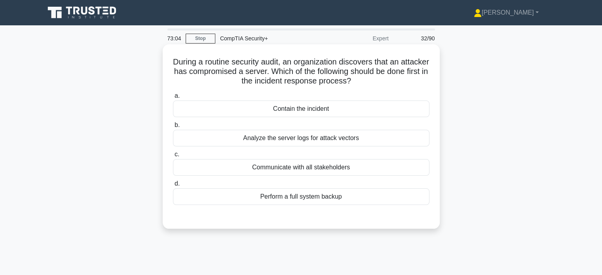
click at [302, 108] on div "Contain the incident" at bounding box center [301, 109] width 256 height 17
click at [173, 99] on input "a. Contain the incident" at bounding box center [173, 95] width 0 height 5
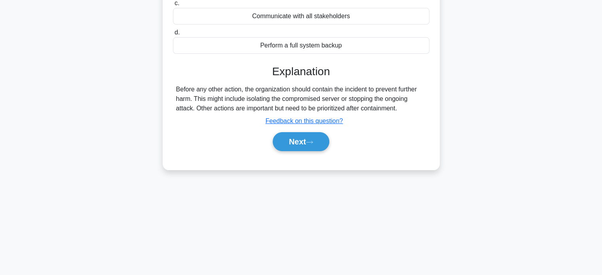
scroll to position [152, 0]
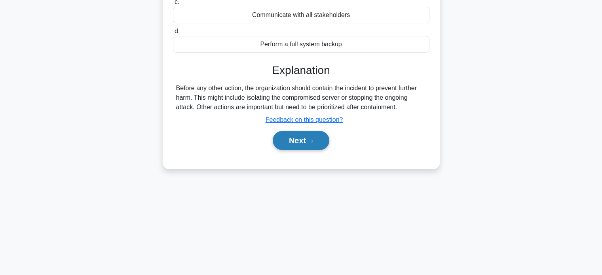
click at [304, 136] on button "Next" at bounding box center [301, 140] width 57 height 19
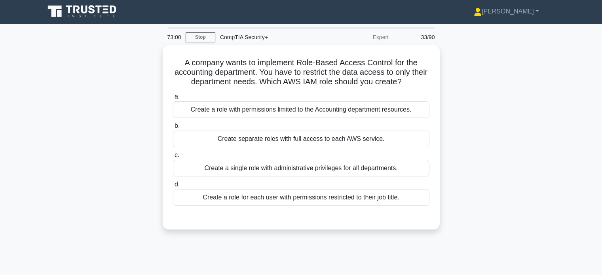
scroll to position [0, 0]
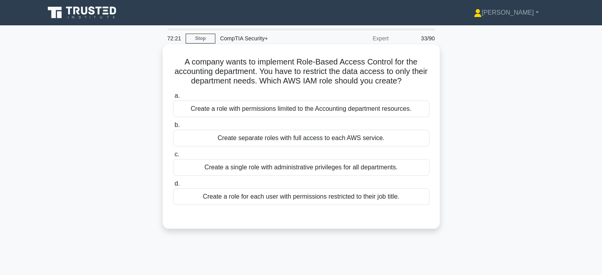
click at [223, 111] on div "Create a role with permissions limited to the Accounting department resources." at bounding box center [301, 109] width 256 height 17
click at [173, 99] on input "a. Create a role with permissions limited to the Accounting department resource…" at bounding box center [173, 95] width 0 height 5
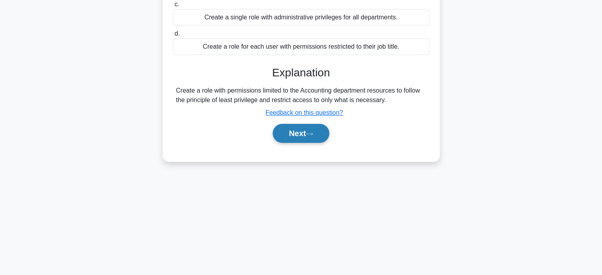
scroll to position [152, 0]
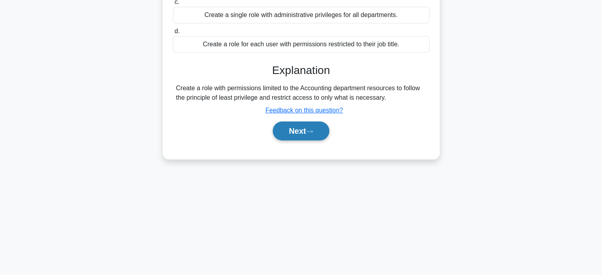
click at [281, 126] on button "Next" at bounding box center [301, 131] width 57 height 19
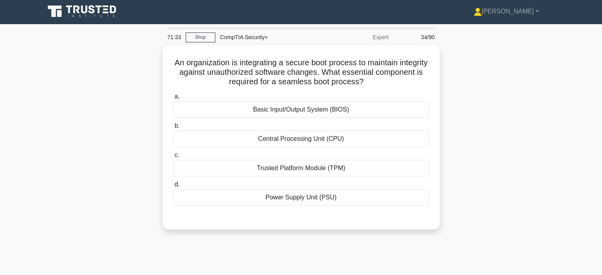
scroll to position [0, 0]
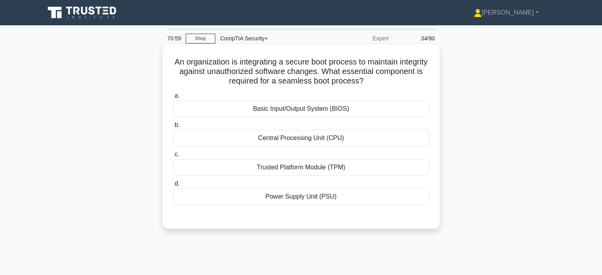
click at [242, 111] on div "Basic Input/Output System (BIOS)" at bounding box center [301, 109] width 256 height 17
click at [173, 99] on input "a. Basic Input/Output System (BIOS)" at bounding box center [173, 95] width 0 height 5
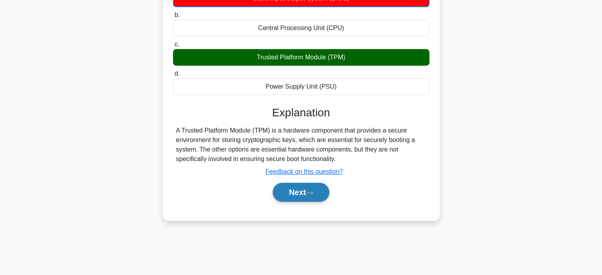
click at [287, 193] on button "Next" at bounding box center [301, 192] width 57 height 19
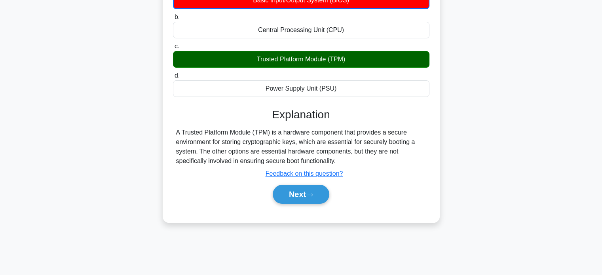
scroll to position [111, 0]
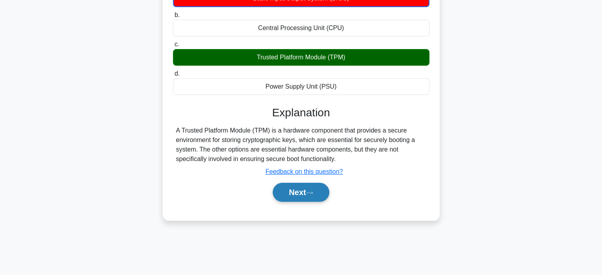
click at [302, 191] on button "Next" at bounding box center [301, 192] width 57 height 19
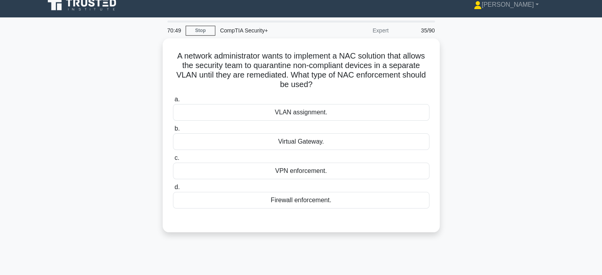
scroll to position [0, 0]
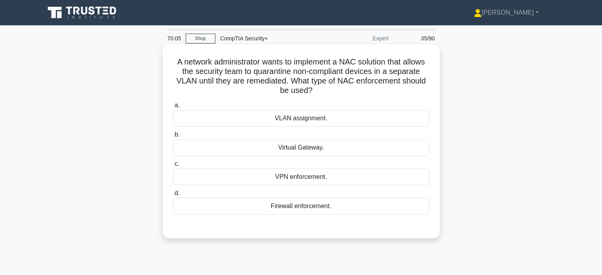
click at [260, 120] on div "VLAN assignment." at bounding box center [301, 118] width 256 height 17
click at [173, 108] on input "a. VLAN assignment." at bounding box center [173, 105] width 0 height 5
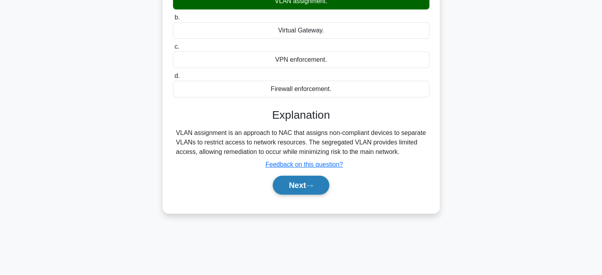
scroll to position [117, 0]
click at [310, 185] on icon at bounding box center [309, 185] width 6 height 2
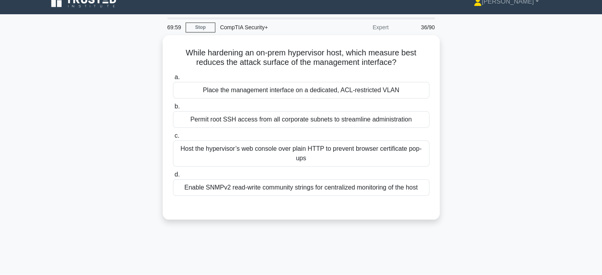
scroll to position [0, 0]
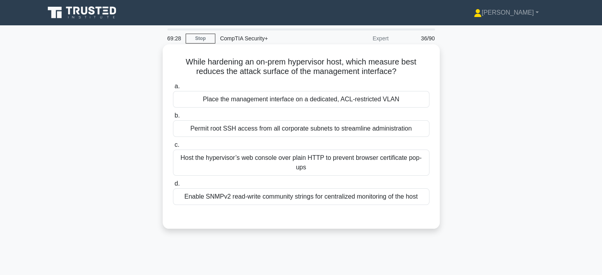
click at [286, 99] on div "Place the management interface on a dedicated, ACL-restricted VLAN" at bounding box center [301, 99] width 256 height 17
click at [173, 89] on input "a. Place the management interface on a dedicated, ACL-restricted VLAN" at bounding box center [173, 86] width 0 height 5
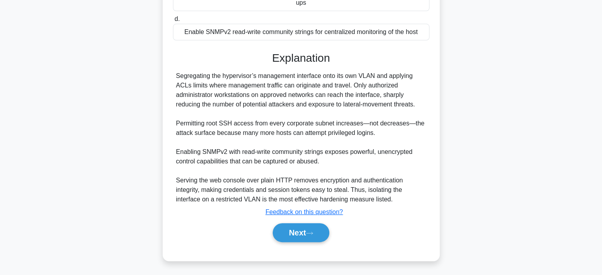
scroll to position [165, 0]
drag, startPoint x: 288, startPoint y: 233, endPoint x: 278, endPoint y: 234, distance: 9.9
click at [288, 233] on button "Next" at bounding box center [301, 232] width 57 height 19
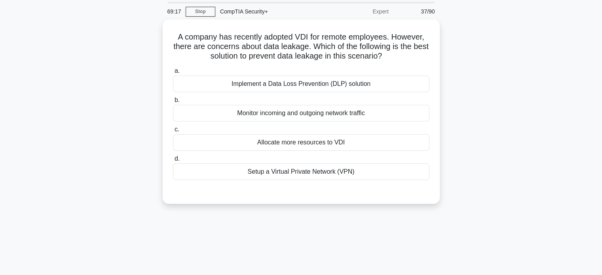
scroll to position [0, 0]
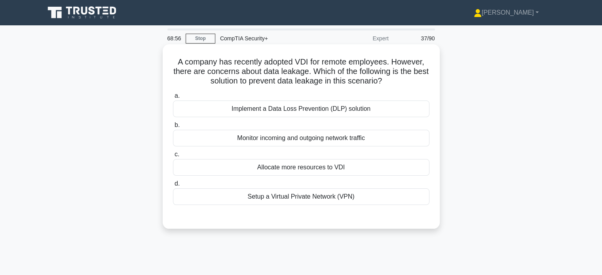
click at [287, 109] on div "Implement a Data Loss Prevention (DLP) solution" at bounding box center [301, 109] width 256 height 17
click at [173, 99] on input "a. Implement a Data Loss Prevention (DLP) solution" at bounding box center [173, 95] width 0 height 5
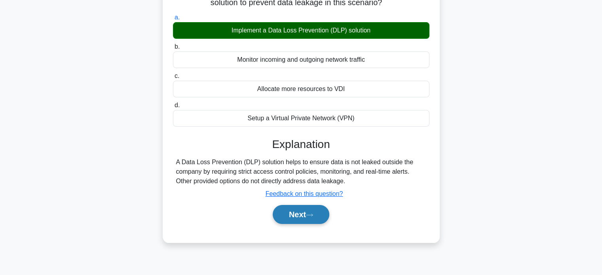
scroll to position [79, 0]
click at [298, 216] on button "Next" at bounding box center [301, 214] width 57 height 19
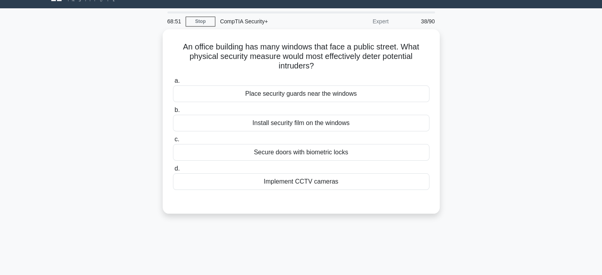
scroll to position [0, 0]
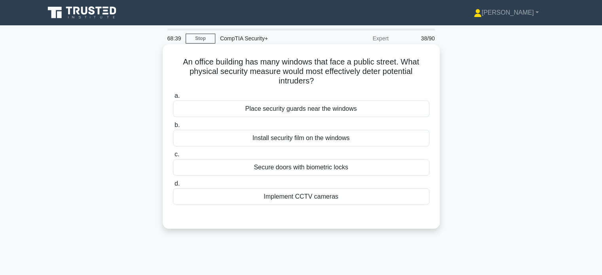
click at [230, 140] on div "Install security film on the windows" at bounding box center [301, 138] width 256 height 17
click at [173, 128] on input "b. Install security film on the windows" at bounding box center [173, 125] width 0 height 5
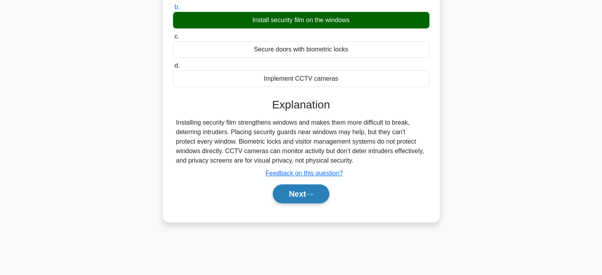
click at [297, 193] on button "Next" at bounding box center [301, 193] width 57 height 19
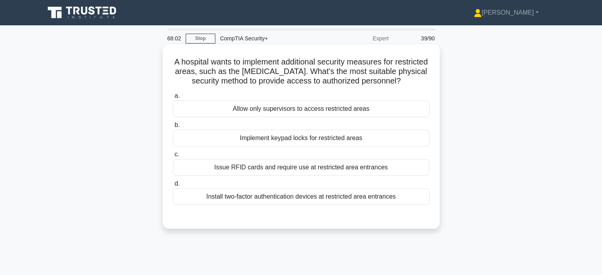
click at [260, 168] on div "Issue RFID cards and require use at restricted area entrances" at bounding box center [301, 167] width 256 height 17
click at [173, 157] on input "c. Issue RFID cards and require use at restricted area entrances" at bounding box center [173, 154] width 0 height 5
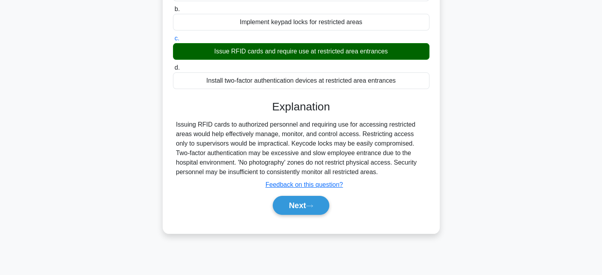
scroll to position [118, 0]
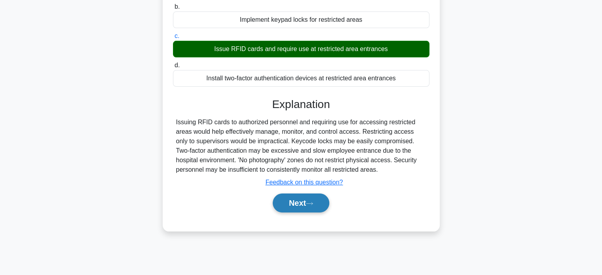
click at [313, 203] on icon at bounding box center [309, 203] width 6 height 2
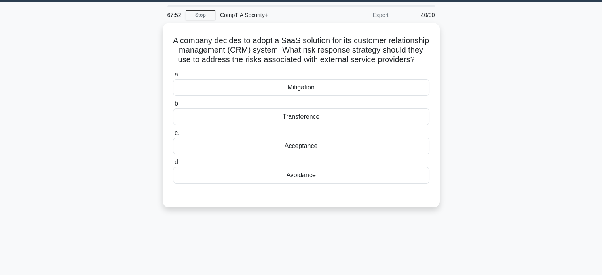
scroll to position [0, 0]
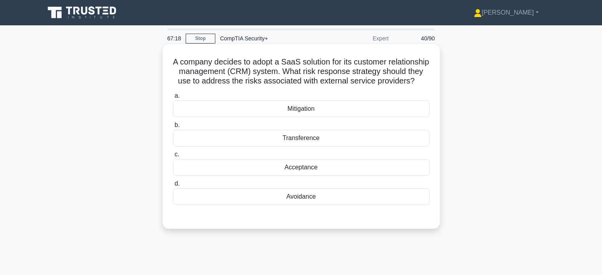
click at [290, 176] on div "Acceptance" at bounding box center [301, 167] width 256 height 17
click at [173, 157] on input "c. Acceptance" at bounding box center [173, 154] width 0 height 5
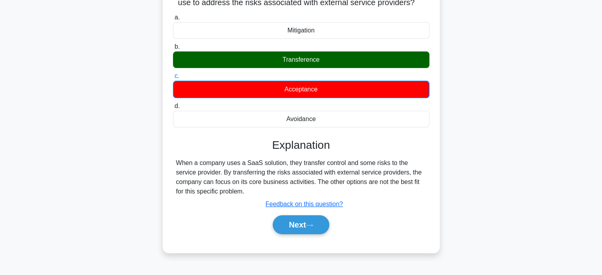
scroll to position [79, 0]
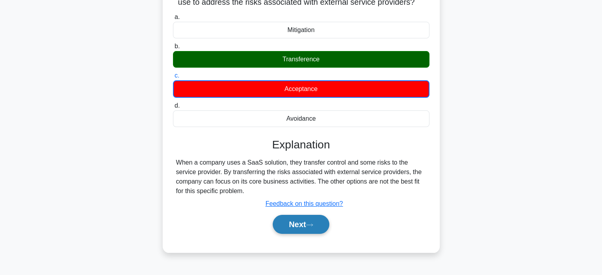
click at [304, 234] on button "Next" at bounding box center [301, 224] width 57 height 19
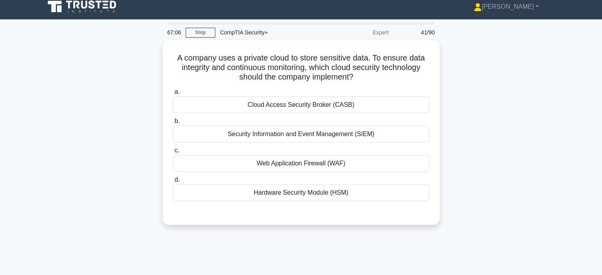
scroll to position [0, 0]
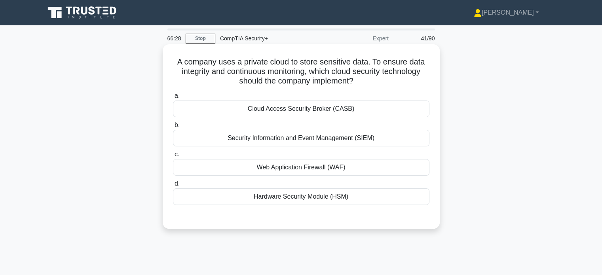
click at [251, 108] on div "Cloud Access Security Broker (CASB)" at bounding box center [301, 109] width 256 height 17
click at [173, 99] on input "a. Cloud Access Security Broker (CASB)" at bounding box center [173, 95] width 0 height 5
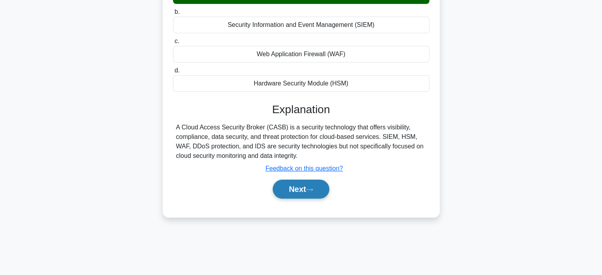
scroll to position [114, 0]
click at [287, 186] on button "Next" at bounding box center [301, 188] width 57 height 19
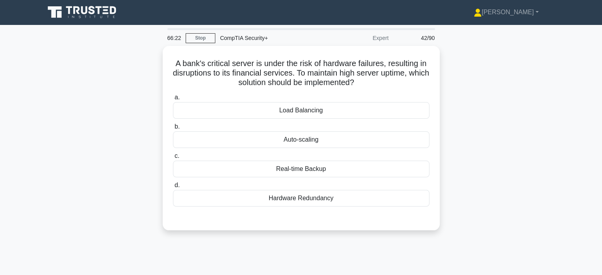
scroll to position [0, 0]
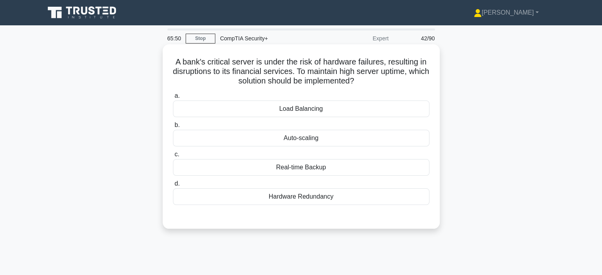
click at [238, 195] on div "Hardware Redundancy" at bounding box center [301, 196] width 256 height 17
click at [173, 186] on input "d. Hardware Redundancy" at bounding box center [173, 183] width 0 height 5
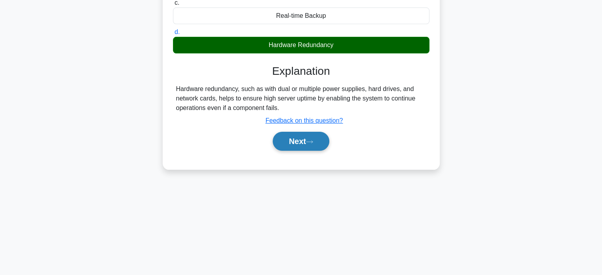
scroll to position [152, 0]
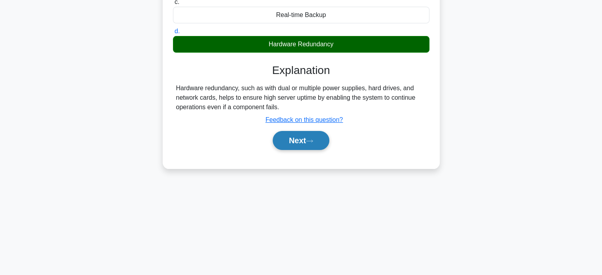
click at [324, 139] on button "Next" at bounding box center [301, 140] width 57 height 19
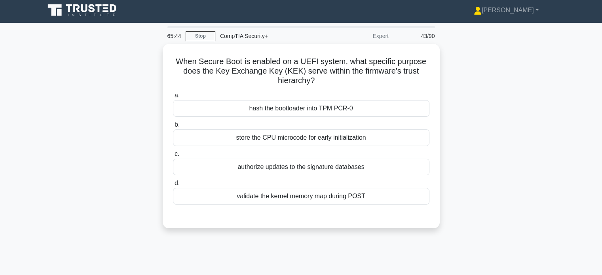
scroll to position [0, 0]
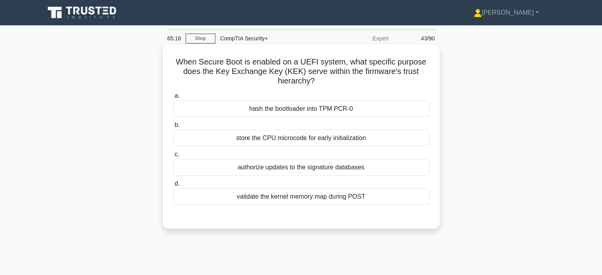
click at [228, 201] on div "validate the kernel memory map during POST" at bounding box center [301, 196] width 256 height 17
click at [173, 186] on input "d. validate the kernel memory map during POST" at bounding box center [173, 183] width 0 height 5
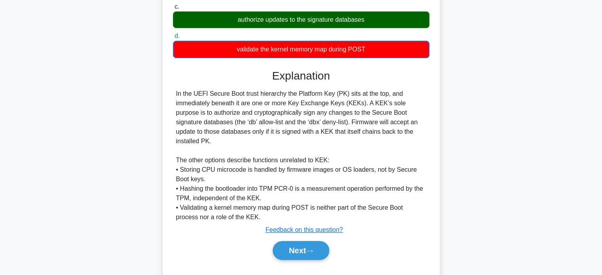
scroll to position [156, 0]
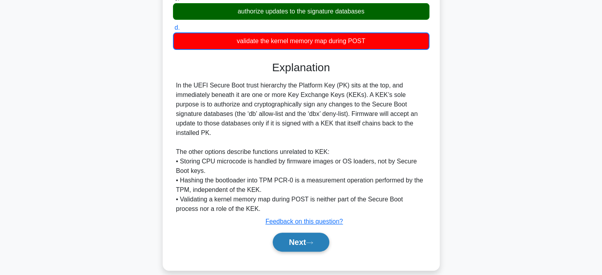
click at [273, 233] on button "Next" at bounding box center [301, 242] width 57 height 19
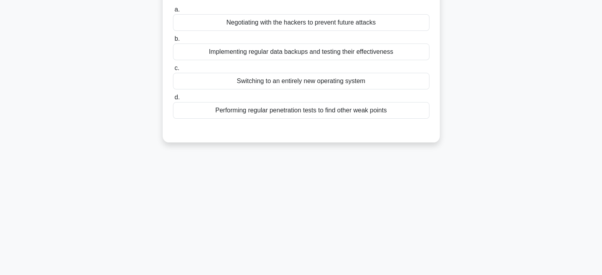
scroll to position [0, 0]
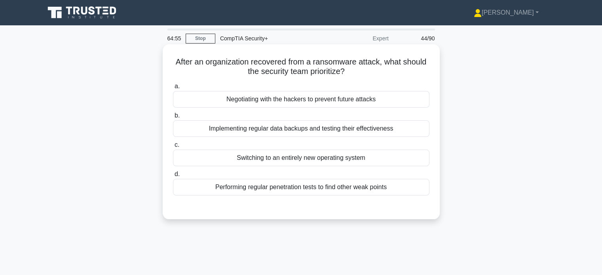
click at [285, 186] on div "Performing regular penetration tests to find other weak points" at bounding box center [301, 187] width 256 height 17
click at [173, 177] on input "d. Performing regular penetration tests to find other weak points" at bounding box center [173, 174] width 0 height 5
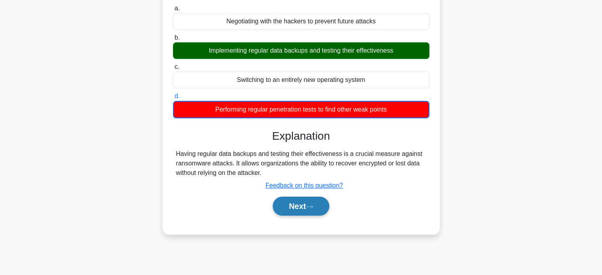
click at [285, 207] on button "Next" at bounding box center [301, 206] width 57 height 19
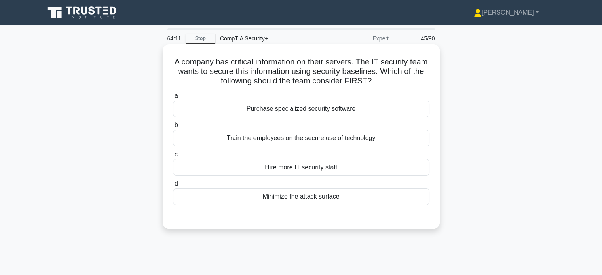
click at [267, 194] on div "Minimize the attack surface" at bounding box center [301, 196] width 256 height 17
click at [173, 186] on input "d. Minimize the attack surface" at bounding box center [173, 183] width 0 height 5
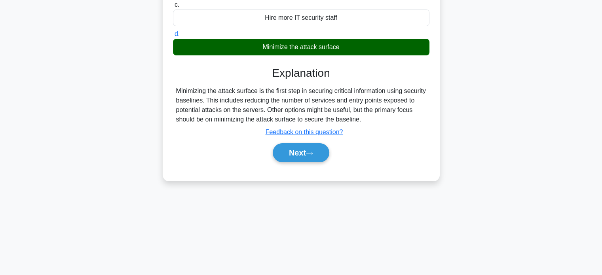
scroll to position [152, 0]
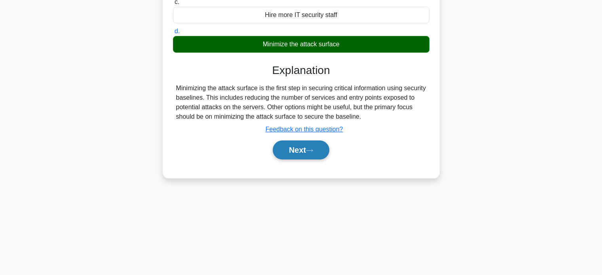
click at [292, 147] on button "Next" at bounding box center [301, 150] width 57 height 19
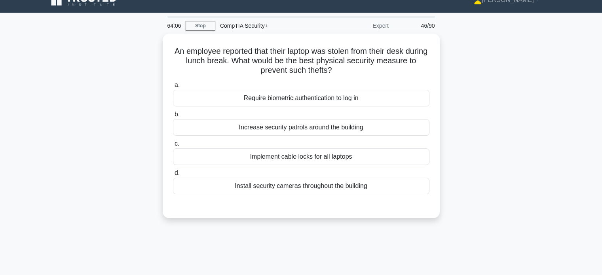
scroll to position [0, 0]
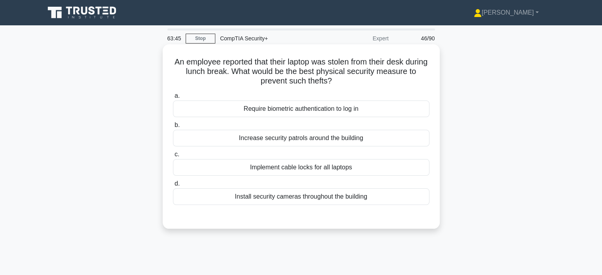
click at [236, 165] on div "Implement cable locks for all laptops" at bounding box center [301, 167] width 256 height 17
click at [173, 157] on input "c. Implement cable locks for all laptops" at bounding box center [173, 154] width 0 height 5
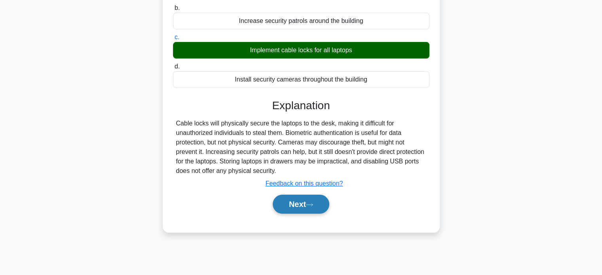
click at [300, 207] on button "Next" at bounding box center [301, 204] width 57 height 19
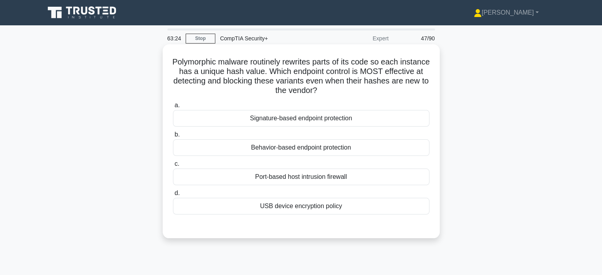
click at [289, 147] on div "Behavior-based endpoint protection" at bounding box center [301, 147] width 256 height 17
click at [173, 137] on input "b. Behavior-based endpoint protection" at bounding box center [173, 134] width 0 height 5
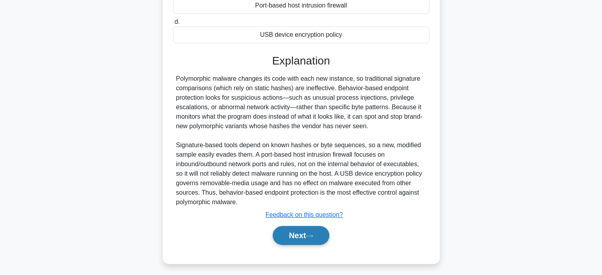
click at [302, 237] on button "Next" at bounding box center [301, 235] width 57 height 19
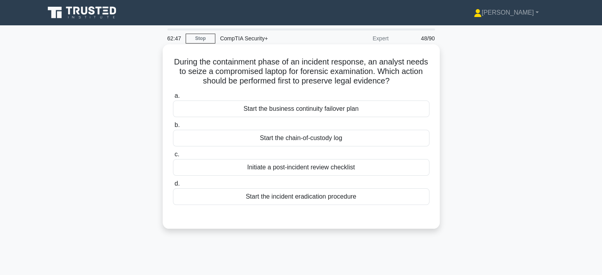
click at [275, 140] on div "Start the chain-of-custody log" at bounding box center [301, 138] width 256 height 17
click at [173, 128] on input "b. Start the chain-of-custody log" at bounding box center [173, 125] width 0 height 5
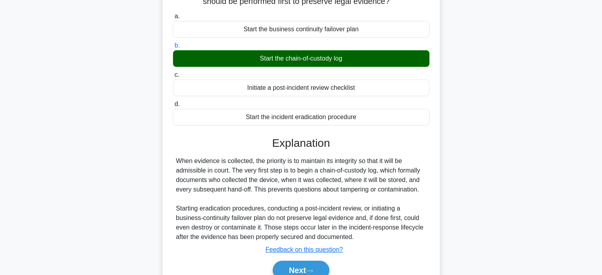
scroll to position [152, 0]
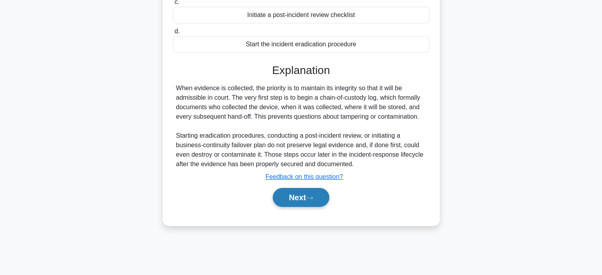
click at [298, 195] on button "Next" at bounding box center [301, 197] width 57 height 19
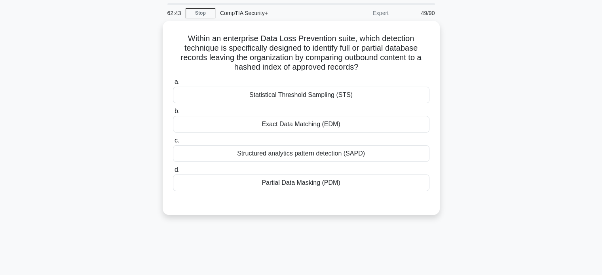
scroll to position [0, 0]
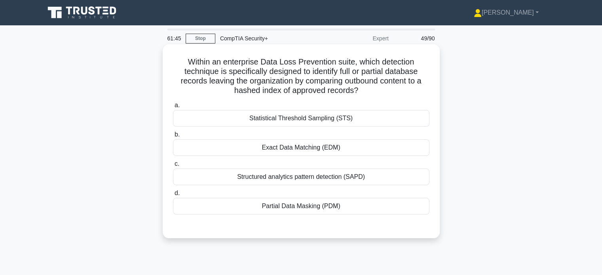
click at [242, 177] on div "Structured analytics pattern detection (SAPD)" at bounding box center [301, 177] width 256 height 17
click at [173, 167] on input "c. Structured analytics pattern detection (SAPD)" at bounding box center [173, 163] width 0 height 5
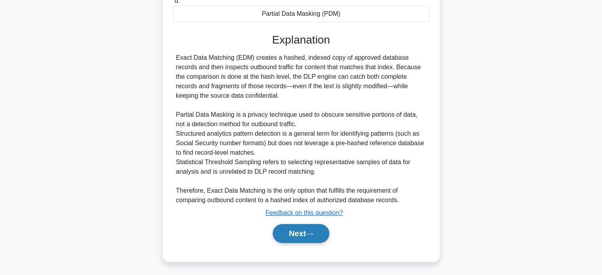
scroll to position [194, 0]
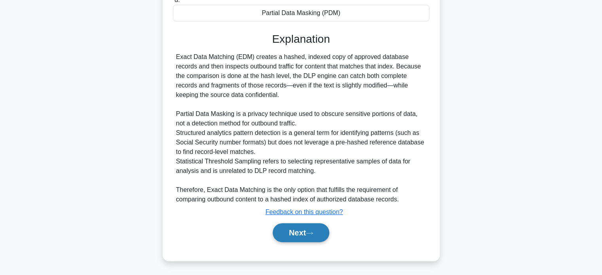
click at [288, 232] on button "Next" at bounding box center [301, 232] width 57 height 19
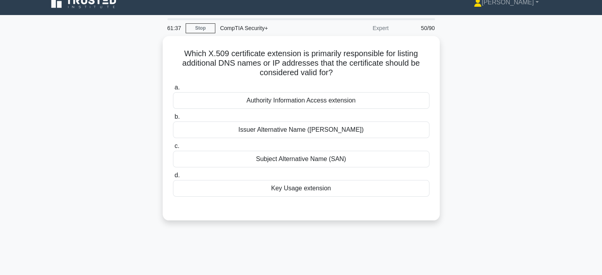
scroll to position [0, 0]
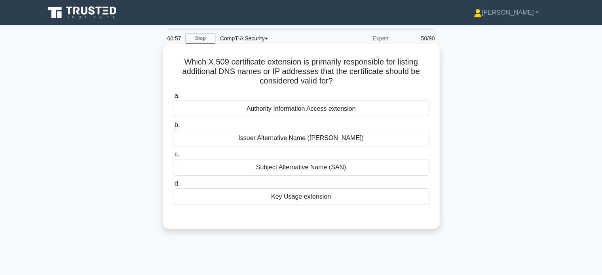
click at [282, 135] on div "Issuer Alternative Name (IAN)" at bounding box center [301, 138] width 256 height 17
click at [173, 128] on input "b. Issuer Alternative Name (IAN)" at bounding box center [173, 125] width 0 height 5
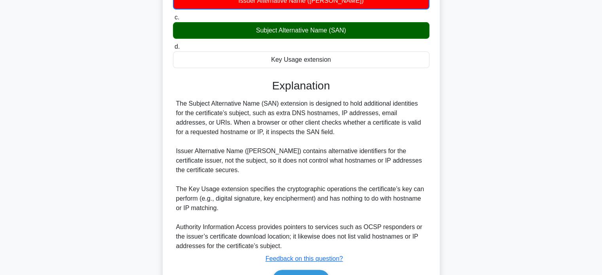
scroll to position [175, 0]
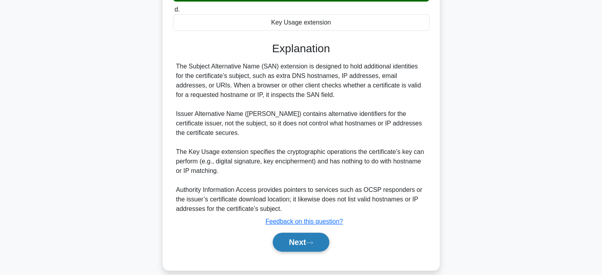
click at [291, 233] on button "Next" at bounding box center [301, 242] width 57 height 19
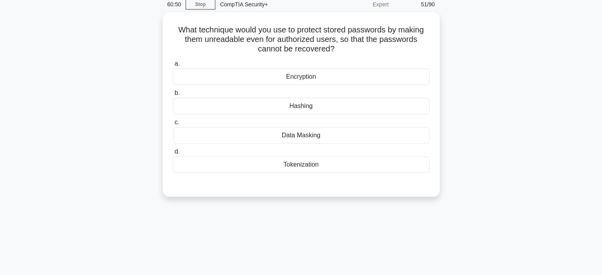
scroll to position [0, 0]
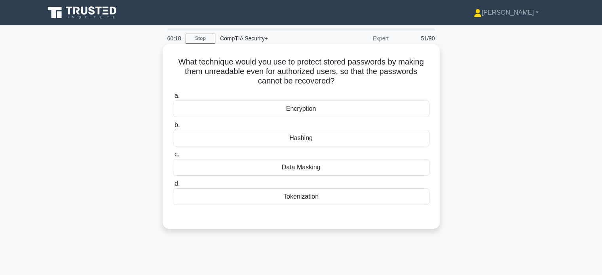
click at [306, 197] on div "Tokenization" at bounding box center [301, 196] width 256 height 17
click at [173, 186] on input "d. Tokenization" at bounding box center [173, 183] width 0 height 5
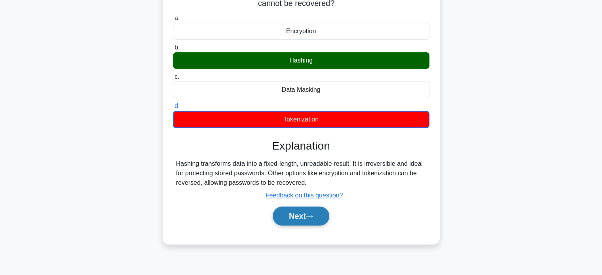
click at [307, 214] on button "Next" at bounding box center [301, 216] width 57 height 19
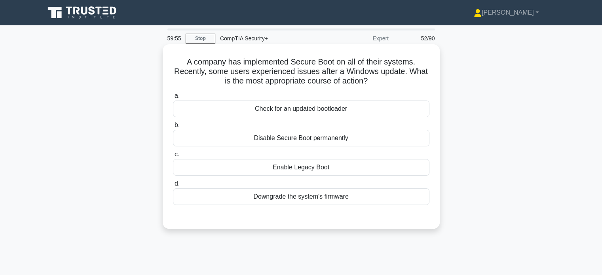
click at [264, 107] on div "Check for an updated bootloader" at bounding box center [301, 109] width 256 height 17
click at [173, 99] on input "a. Check for an updated bootloader" at bounding box center [173, 95] width 0 height 5
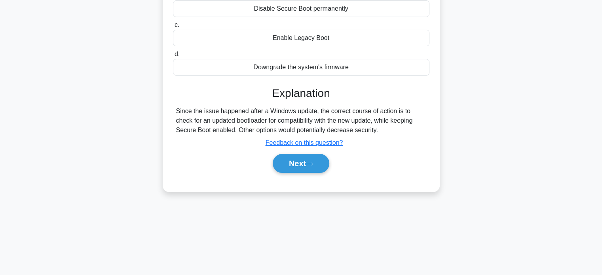
scroll to position [152, 0]
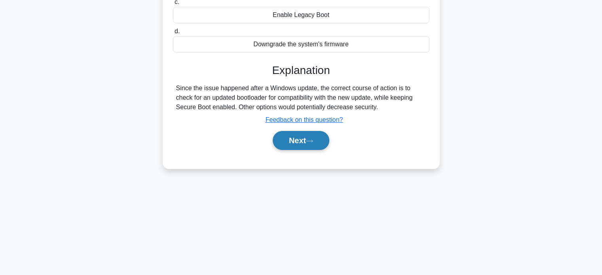
click at [283, 142] on button "Next" at bounding box center [301, 140] width 57 height 19
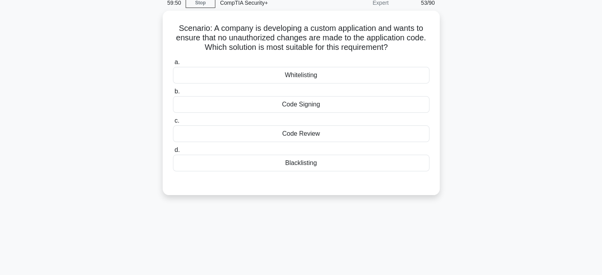
scroll to position [0, 0]
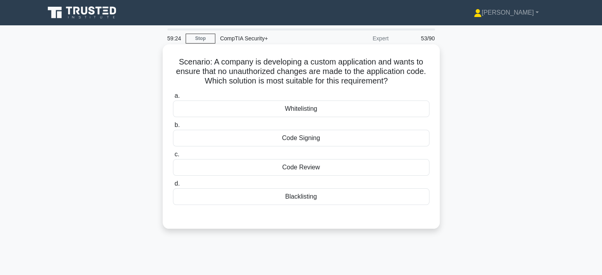
click at [249, 141] on div "Code Signing" at bounding box center [301, 138] width 256 height 17
click at [173, 128] on input "b. Code Signing" at bounding box center [173, 125] width 0 height 5
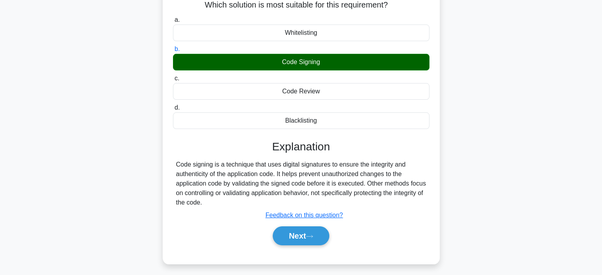
scroll to position [78, 0]
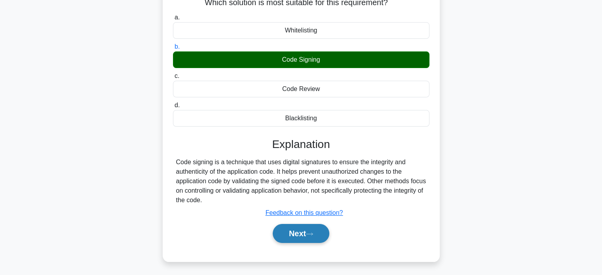
click at [299, 235] on button "Next" at bounding box center [301, 233] width 57 height 19
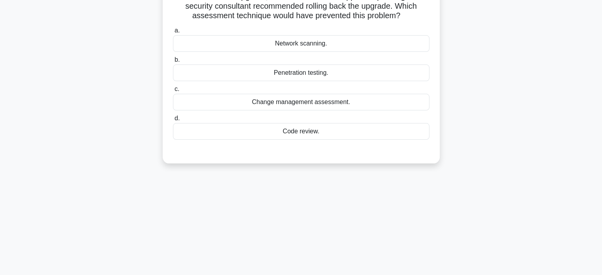
scroll to position [0, 0]
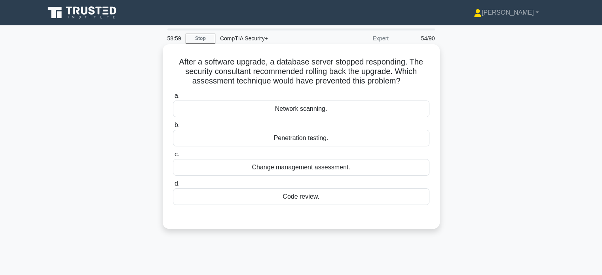
click at [289, 201] on div "Code review." at bounding box center [301, 196] width 256 height 17
click at [173, 186] on input "d. Code review." at bounding box center [173, 183] width 0 height 5
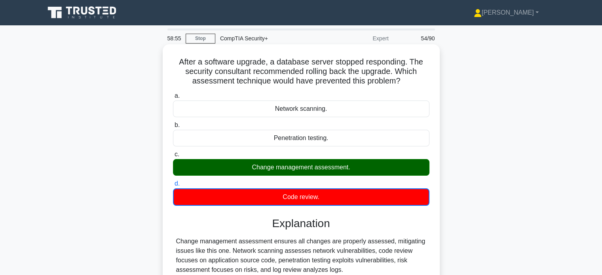
click at [213, 249] on div "Change management assessment ensures all changes are properly assessed, mitigat…" at bounding box center [301, 256] width 250 height 38
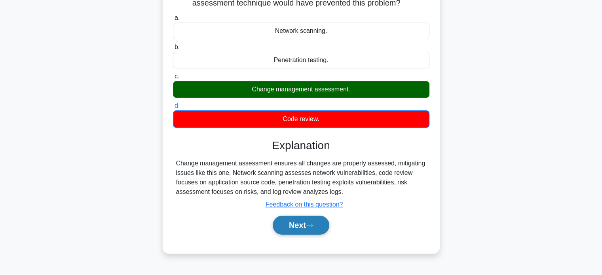
scroll to position [78, 0]
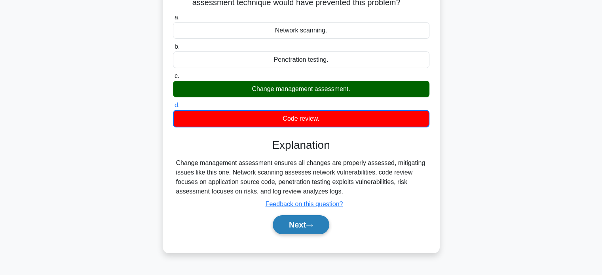
click at [306, 228] on button "Next" at bounding box center [301, 224] width 57 height 19
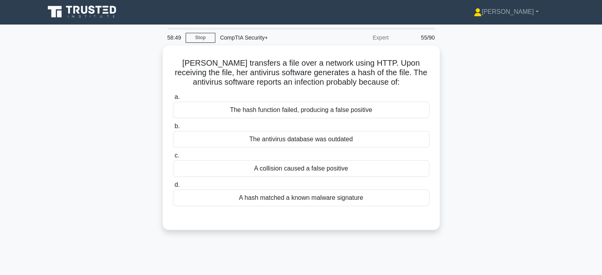
scroll to position [0, 0]
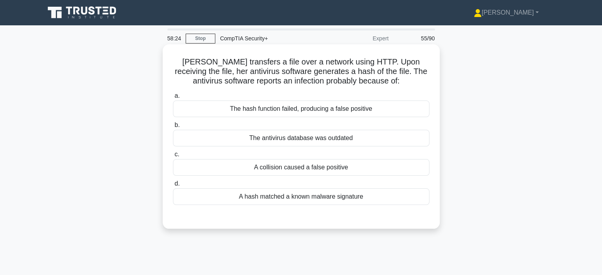
click at [270, 134] on div "The antivirus database was outdated" at bounding box center [301, 138] width 256 height 17
click at [173, 128] on input "b. The antivirus database was outdated" at bounding box center [173, 125] width 0 height 5
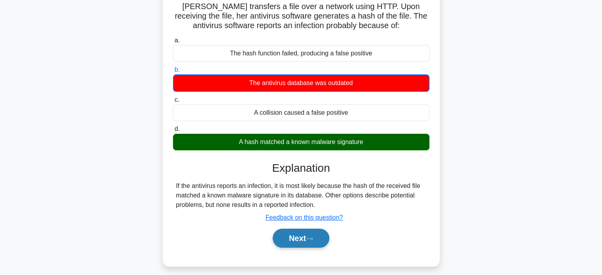
click at [305, 239] on button "Next" at bounding box center [301, 238] width 57 height 19
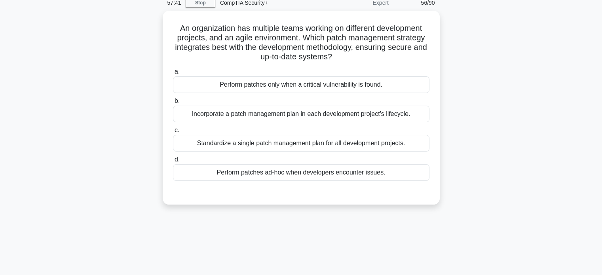
scroll to position [36, 0]
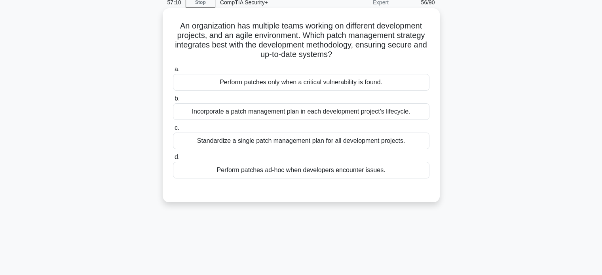
click at [216, 112] on div "Incorporate a patch management plan in each development project's lifecycle." at bounding box center [301, 111] width 256 height 17
click at [173, 101] on input "b. Incorporate a patch management plan in each development project's lifecycle." at bounding box center [173, 98] width 0 height 5
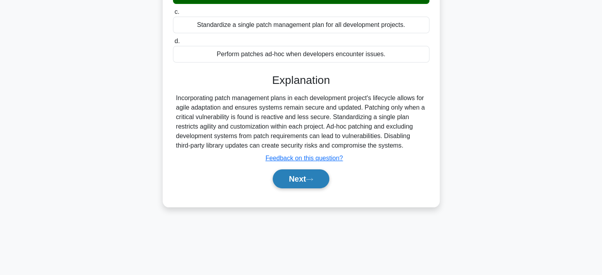
click at [297, 176] on button "Next" at bounding box center [301, 178] width 57 height 19
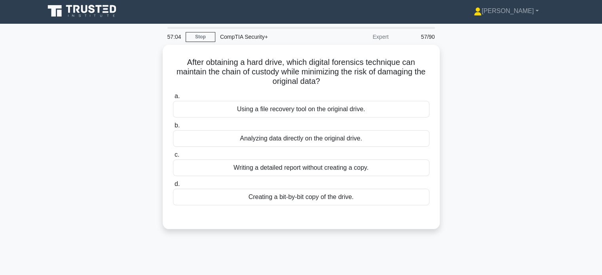
scroll to position [1, 0]
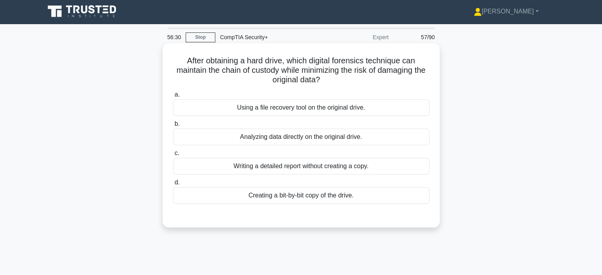
click at [256, 196] on div "Creating a bit-by-bit copy of the drive." at bounding box center [301, 195] width 256 height 17
click at [173, 185] on input "d. Creating a bit-by-bit copy of the drive." at bounding box center [173, 182] width 0 height 5
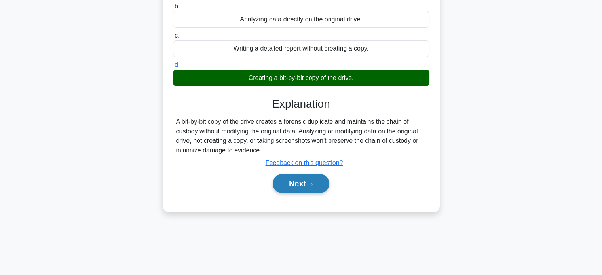
scroll to position [119, 0]
click at [313, 182] on icon at bounding box center [309, 184] width 7 height 4
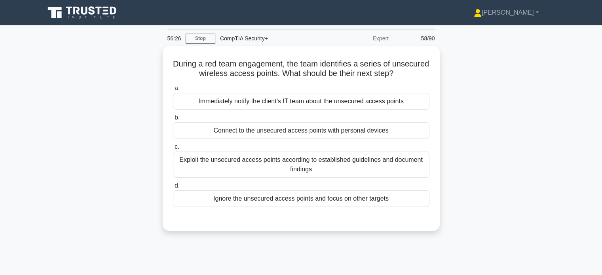
scroll to position [0, 0]
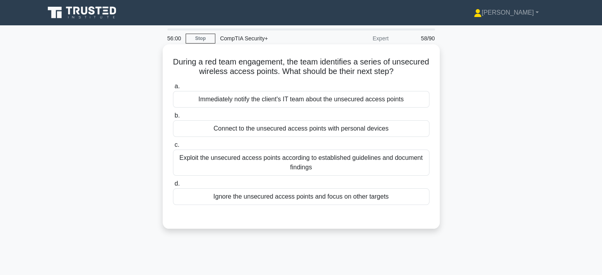
click at [301, 101] on div "Immediately notify the client's IT team about the unsecured access points" at bounding box center [301, 99] width 256 height 17
click at [173, 89] on input "a. Immediately notify the client's IT team about the unsecured access points" at bounding box center [173, 86] width 0 height 5
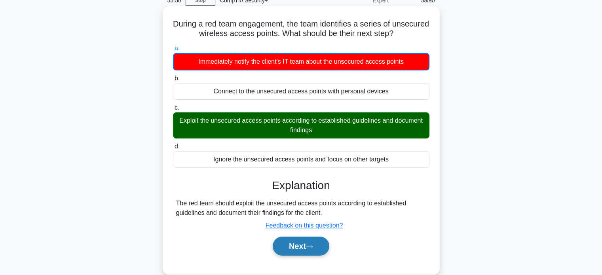
scroll to position [38, 0]
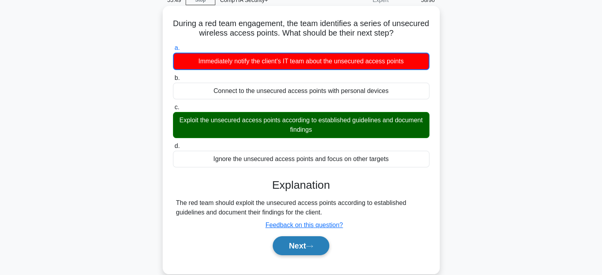
click at [297, 242] on button "Next" at bounding box center [301, 245] width 57 height 19
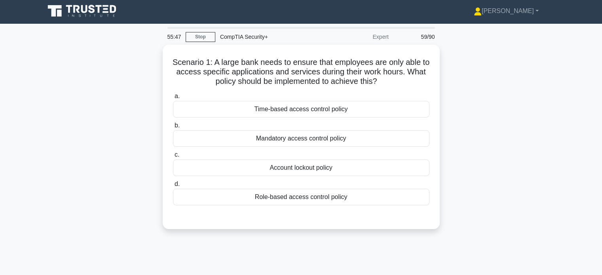
scroll to position [0, 0]
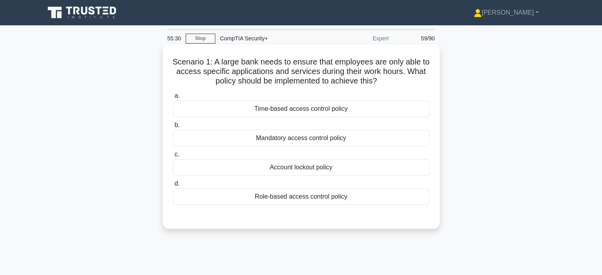
click at [284, 137] on div "Mandatory access control policy" at bounding box center [301, 138] width 256 height 17
click at [173, 128] on input "b. Mandatory access control policy" at bounding box center [173, 125] width 0 height 5
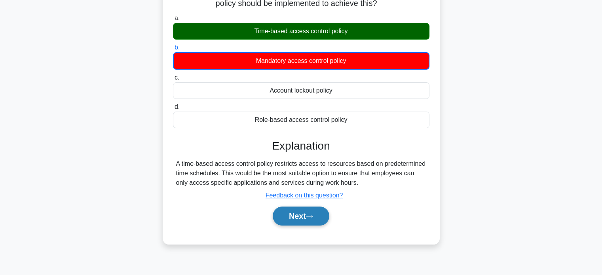
click at [304, 218] on button "Next" at bounding box center [301, 216] width 57 height 19
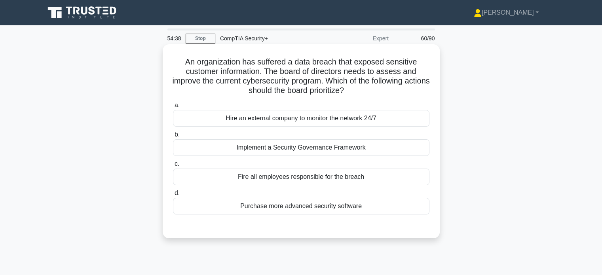
click at [211, 143] on div "Implement a Security Governance Framework" at bounding box center [301, 147] width 256 height 17
click at [173, 137] on input "b. Implement a Security Governance Framework" at bounding box center [173, 134] width 0 height 5
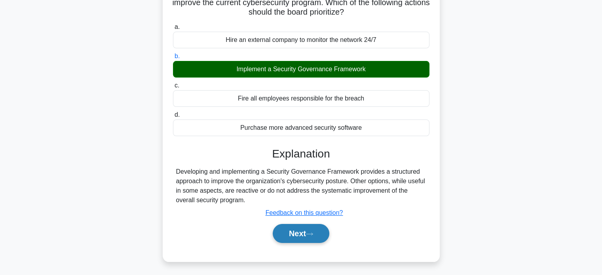
click at [301, 230] on button "Next" at bounding box center [301, 233] width 57 height 19
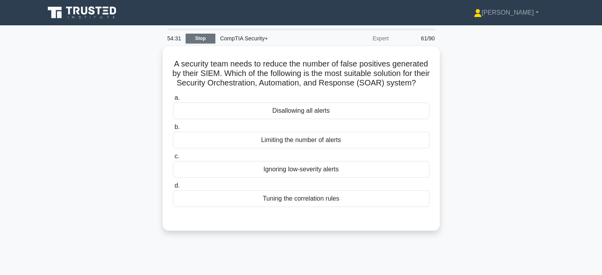
click at [204, 34] on link "Stop" at bounding box center [201, 39] width 30 height 10
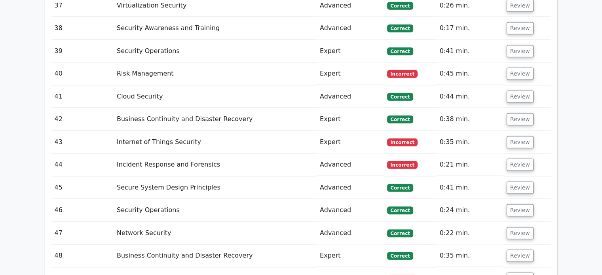
scroll to position [1895, 0]
